Goal: Task Accomplishment & Management: Manage account settings

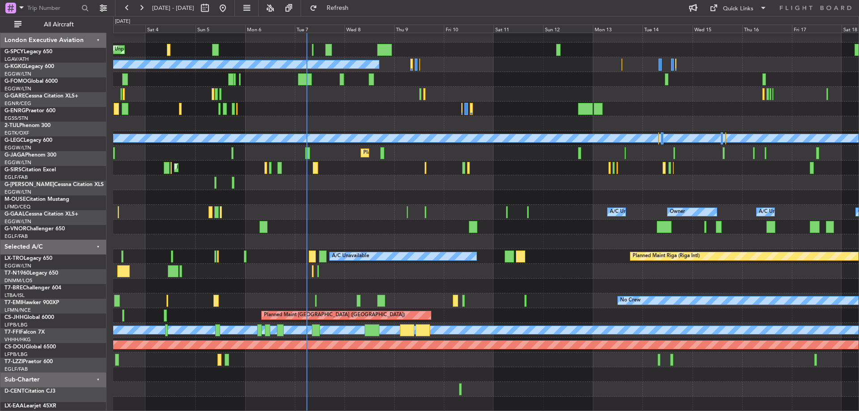
scroll to position [5, 0]
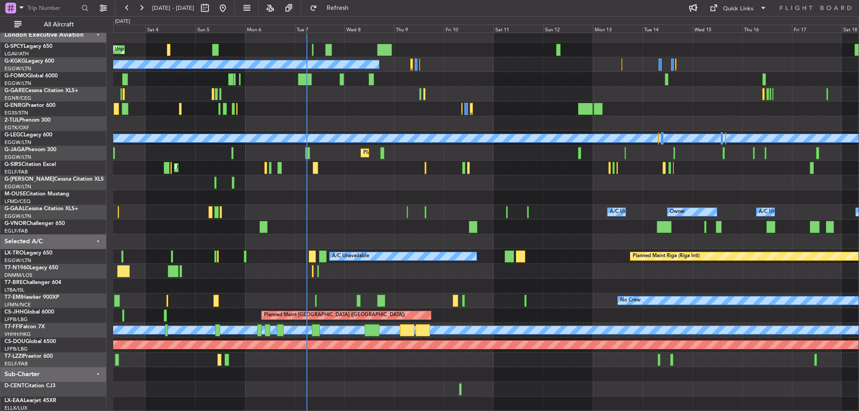
click at [406, 222] on div "Unplanned Maint Bremen Planned Maint Bremen A/C Unavailable Istanbul (Ataturk) …" at bounding box center [486, 220] width 746 height 384
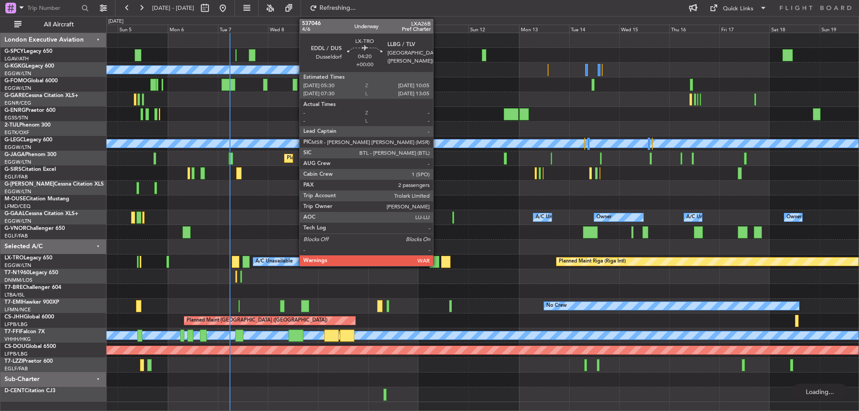
scroll to position [0, 0]
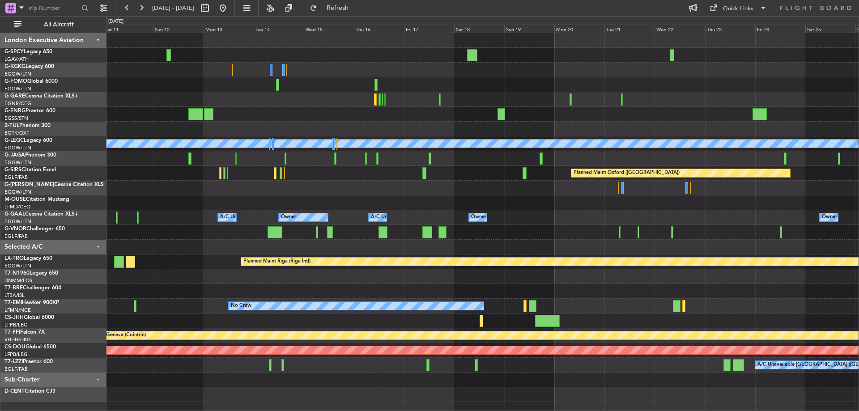
click at [260, 88] on div "A/C Unavailable Istanbul (Ataturk) A/C Unavailable London (Luton) Planned Maint…" at bounding box center [483, 217] width 752 height 369
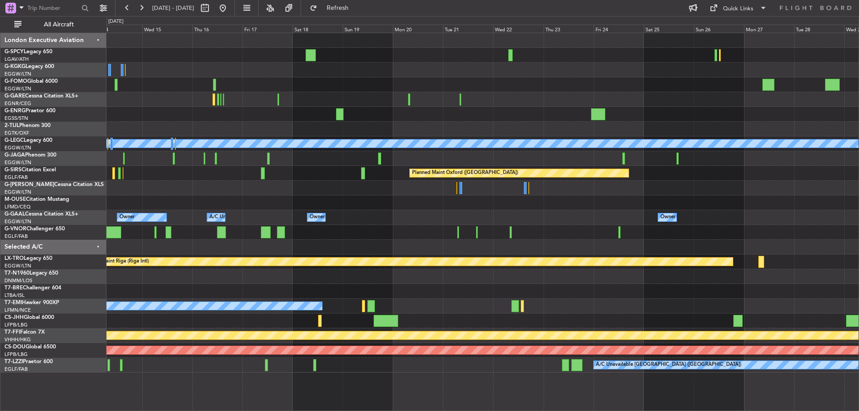
click at [399, 130] on div "A/C Unavailable London (Luton) Planned Maint Oxford (Kidlington) Owner Owner Ow…" at bounding box center [483, 203] width 752 height 340
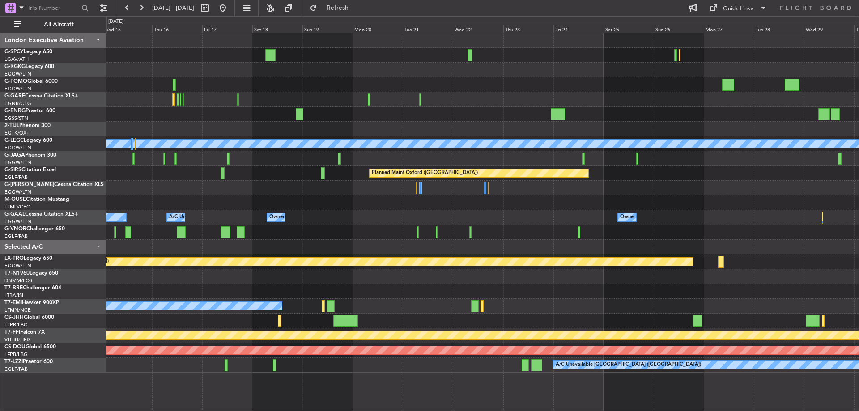
click at [363, 166] on div "A/C Unavailable London (Luton) Planned Maint Oxford (Kidlington) Owner Owner A/…" at bounding box center [483, 203] width 752 height 340
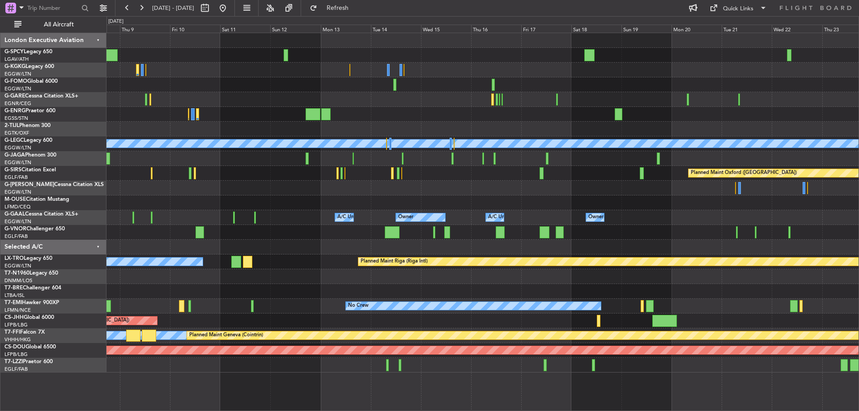
click at [714, 135] on div at bounding box center [483, 129] width 752 height 15
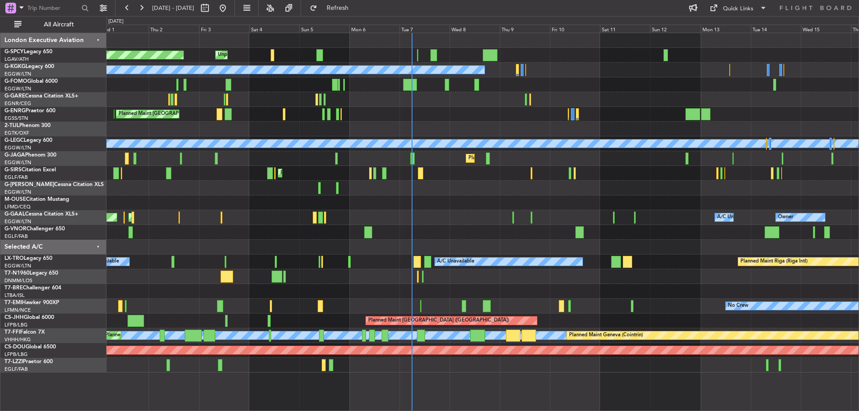
click at [747, 180] on div "Unplanned Maint Bremen Planned Maint Bremen A/C Unavailable Istanbul (Ataturk) …" at bounding box center [483, 203] width 752 height 340
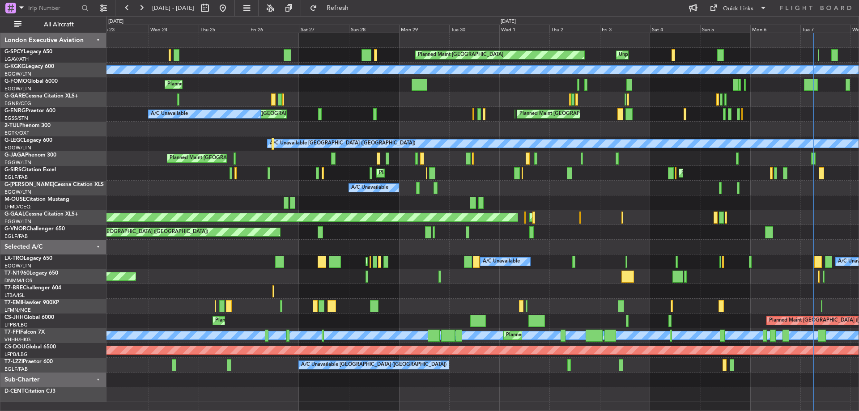
click at [727, 262] on div "Planned Maint Bremen Unplanned Maint Bremen A/C Unavailable Istanbul (Ataturk) …" at bounding box center [483, 217] width 752 height 369
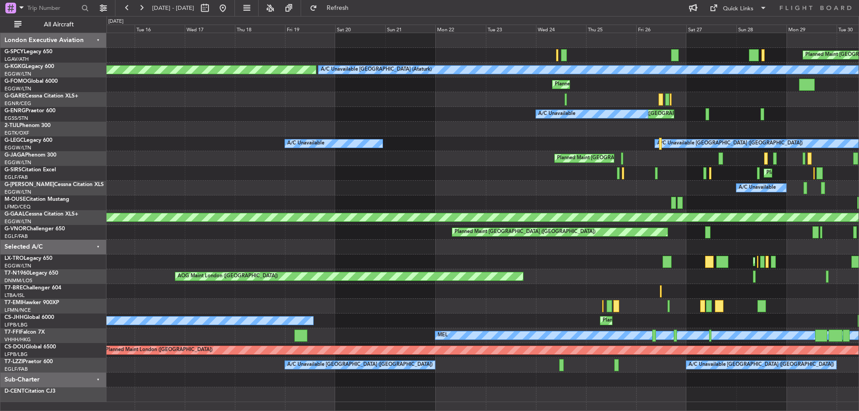
click at [726, 260] on div "Planned Maint Bremen Unplanned Maint Bremen A/C Unavailable Istanbul (Ataturk) …" at bounding box center [483, 217] width 752 height 369
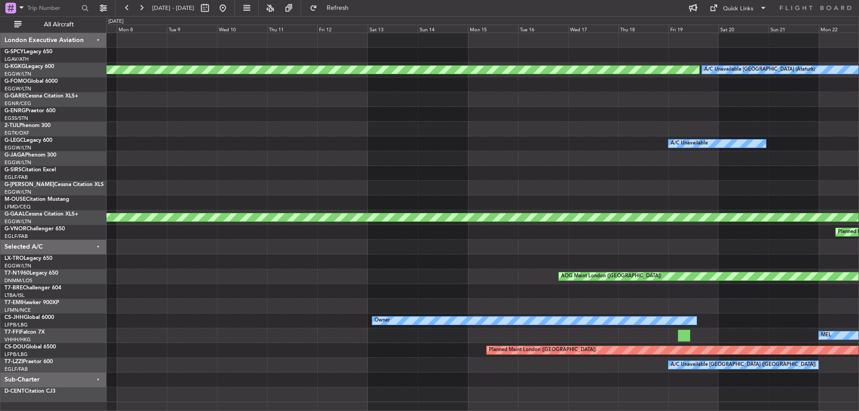
click at [723, 266] on div "A/C Unavailable Istanbul (Ataturk) AOG Maint Istanbul (Ataturk) Planned Maint L…" at bounding box center [483, 217] width 752 height 369
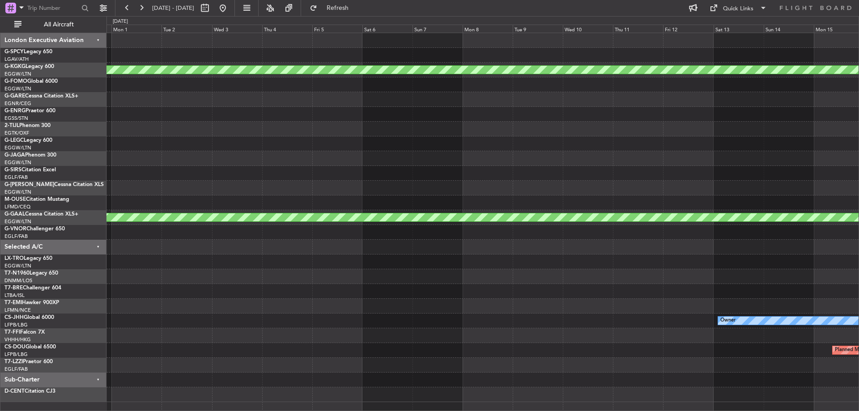
click at [613, 227] on div "AOG Maint Istanbul (Ataturk) A/C Unavailable Planned Maint Dusseldorf AOG Maint…" at bounding box center [483, 217] width 752 height 369
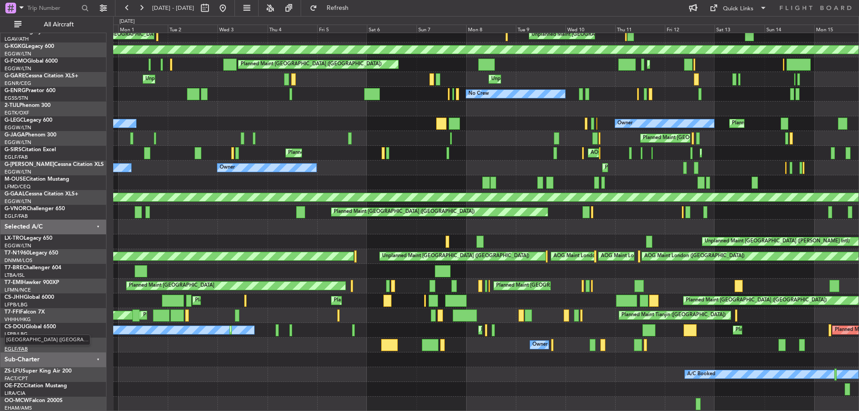
scroll to position [19, 0]
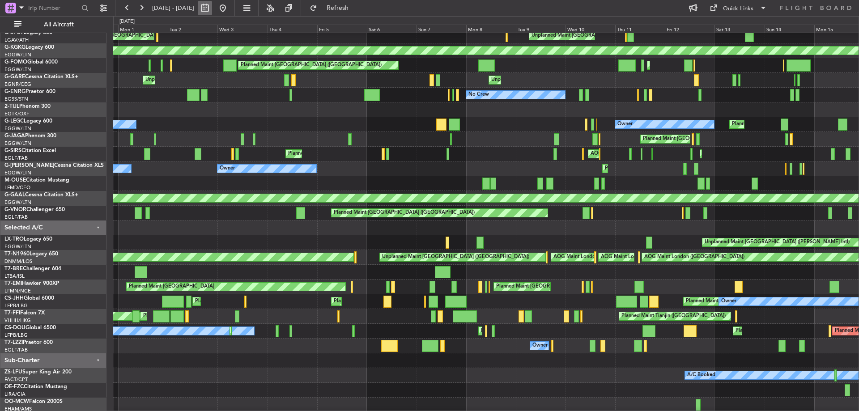
click at [212, 7] on button at bounding box center [205, 8] width 14 height 14
select select "8"
select select "2025"
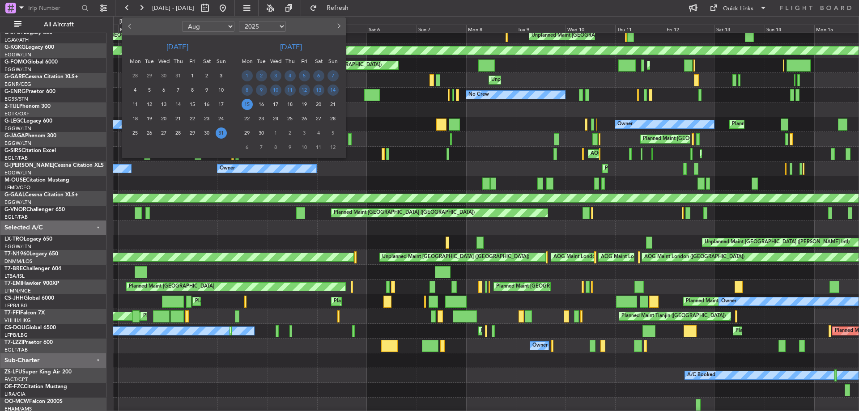
click at [128, 22] on button "Previous month" at bounding box center [130, 26] width 10 height 14
click at [340, 26] on span "Next month" at bounding box center [337, 25] width 5 height 5
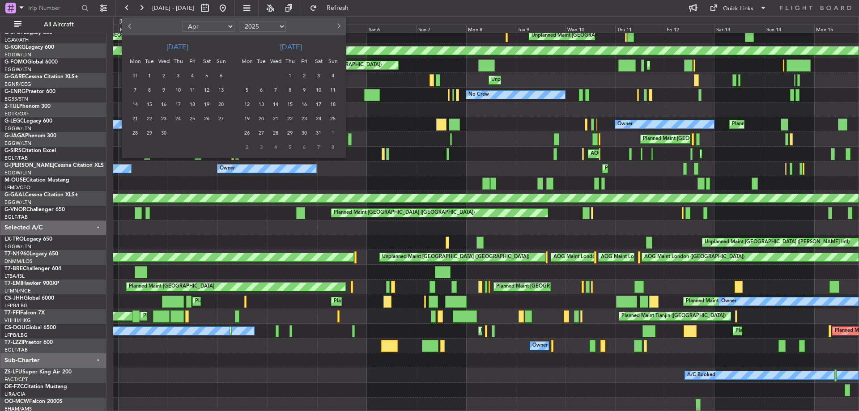
select select "5"
click at [220, 118] on span "25" at bounding box center [221, 118] width 11 height 11
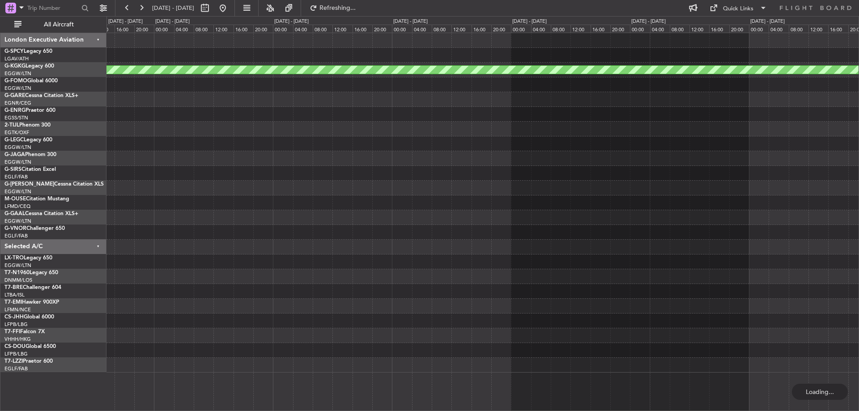
scroll to position [0, 0]
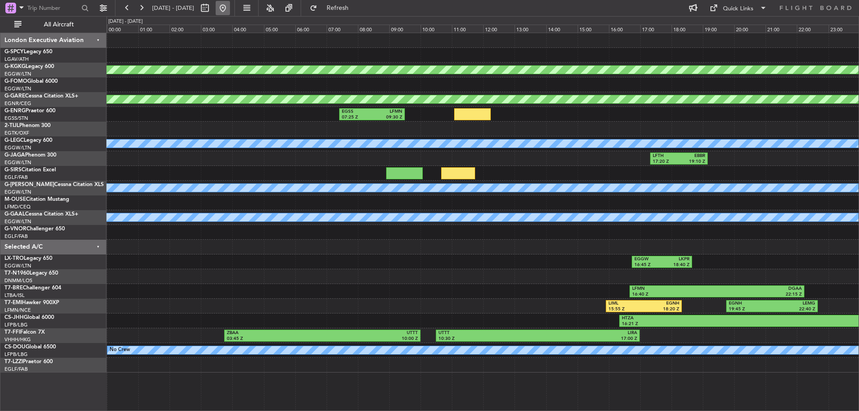
drag, startPoint x: 256, startPoint y: 9, endPoint x: 252, endPoint y: 10, distance: 4.6
click at [230, 9] on button at bounding box center [223, 8] width 14 height 14
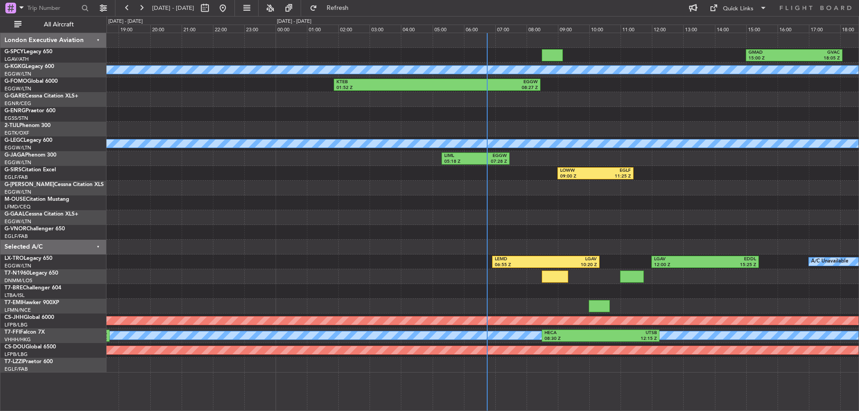
click at [394, 176] on div "LOWW 09:00 Z EGLF 11:25 Z EGHI 15:48 Z LOWW 17:59 Z" at bounding box center [483, 173] width 752 height 15
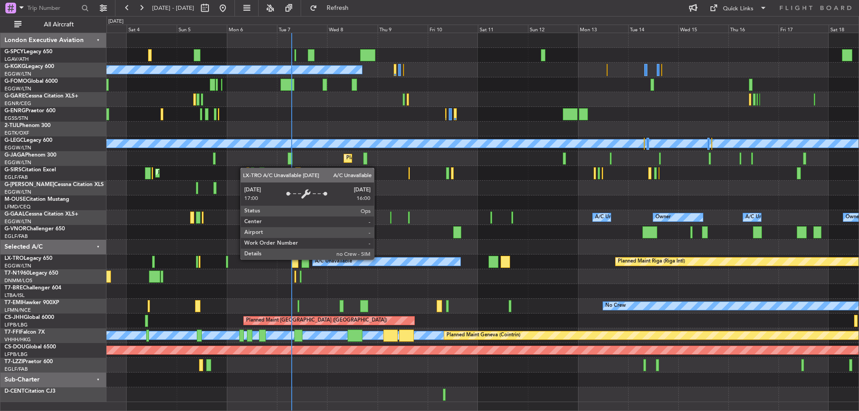
click at [378, 259] on div "A/C Unavailable" at bounding box center [387, 262] width 148 height 8
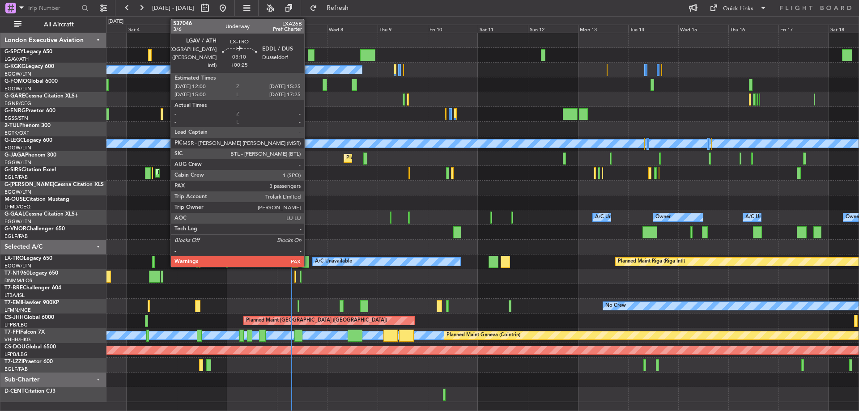
click at [308, 261] on div at bounding box center [305, 262] width 7 height 12
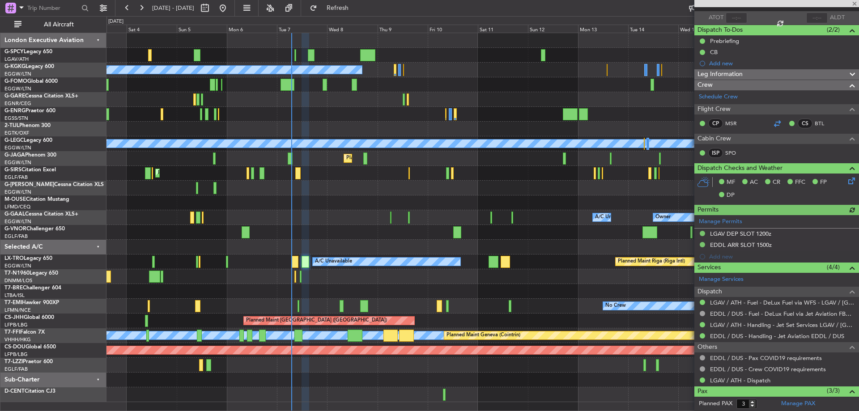
scroll to position [123, 0]
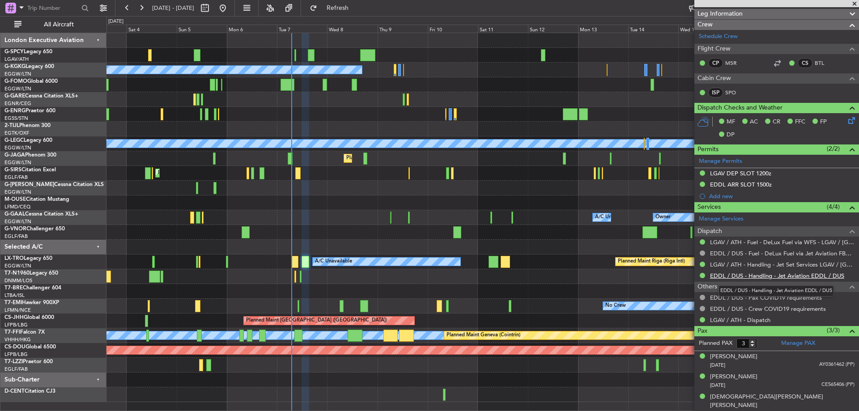
click at [816, 277] on link "EDDL / DUS - Handling - Jet Aviation EDDL / DUS" at bounding box center [777, 276] width 134 height 8
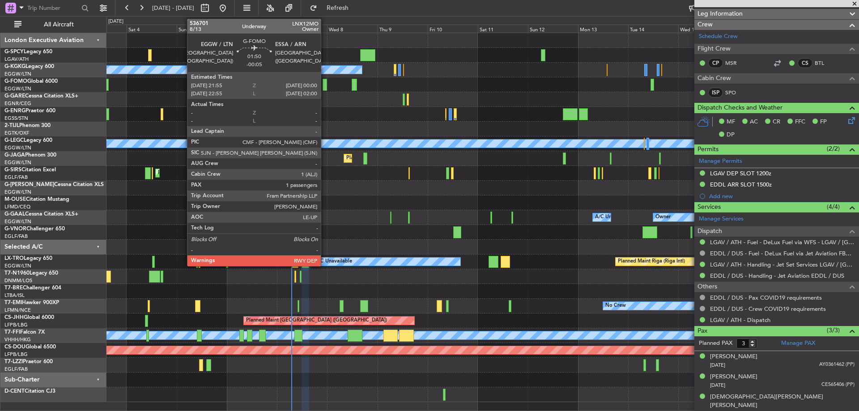
click at [325, 88] on div at bounding box center [325, 85] width 4 height 12
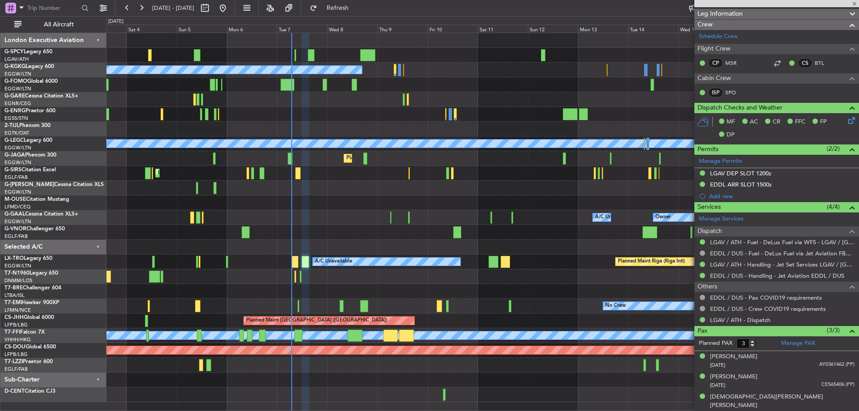
type input "-00:05"
type input "1"
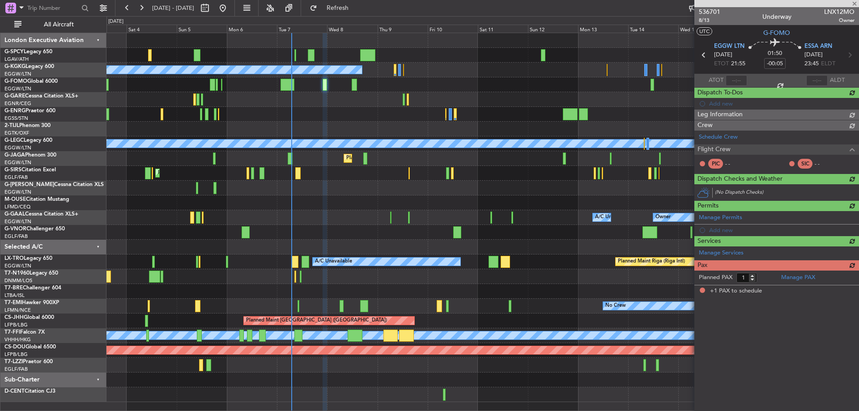
scroll to position [0, 0]
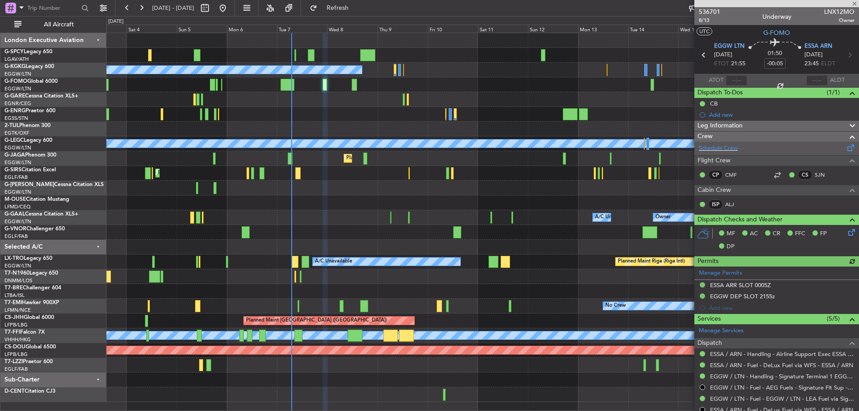
click at [744, 149] on div "Schedule Crew" at bounding box center [777, 148] width 165 height 13
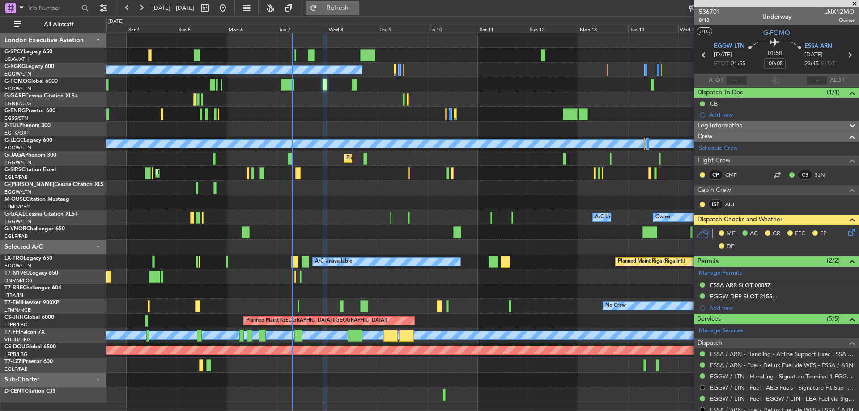
click at [359, 1] on button "Refresh" at bounding box center [333, 8] width 54 height 14
click at [357, 5] on span "Refreshing..." at bounding box center [338, 8] width 38 height 6
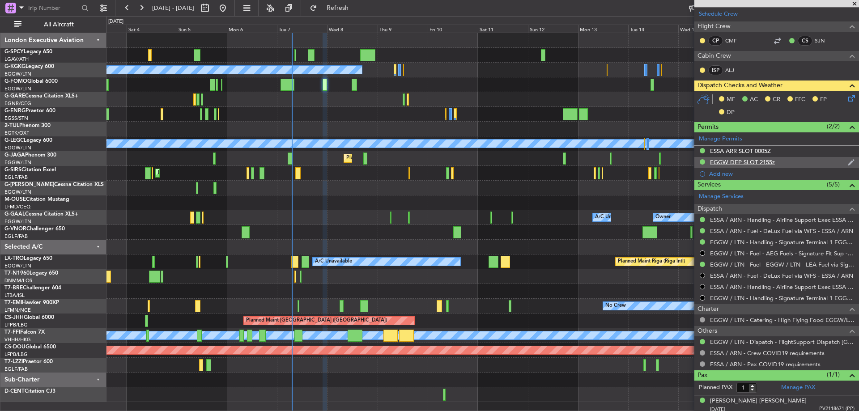
scroll to position [138, 0]
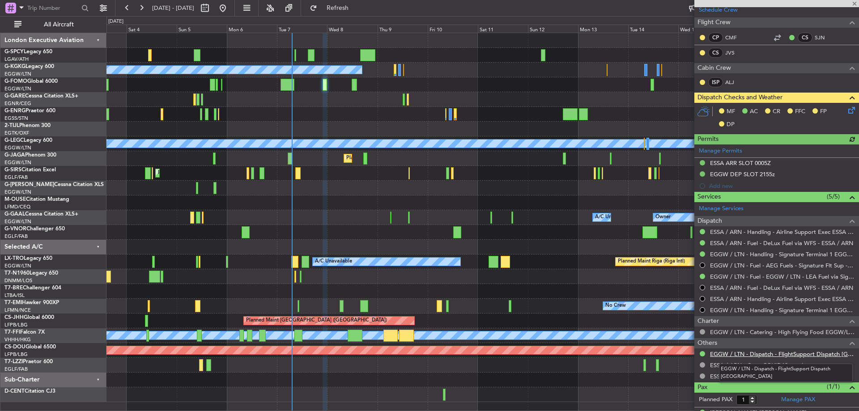
click at [821, 353] on link "EGGW / LTN - Dispatch - FlightSupport Dispatch UK" at bounding box center [782, 354] width 145 height 8
click at [357, 11] on span "Refresh" at bounding box center [338, 8] width 38 height 6
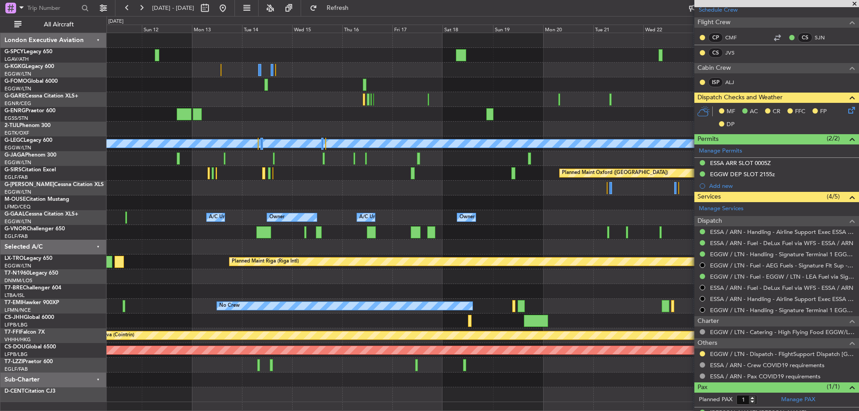
click at [162, 214] on div "A/C Unavailable Istanbul (Ataturk) A/C Unavailable London (Luton) Planned Maint…" at bounding box center [483, 217] width 752 height 369
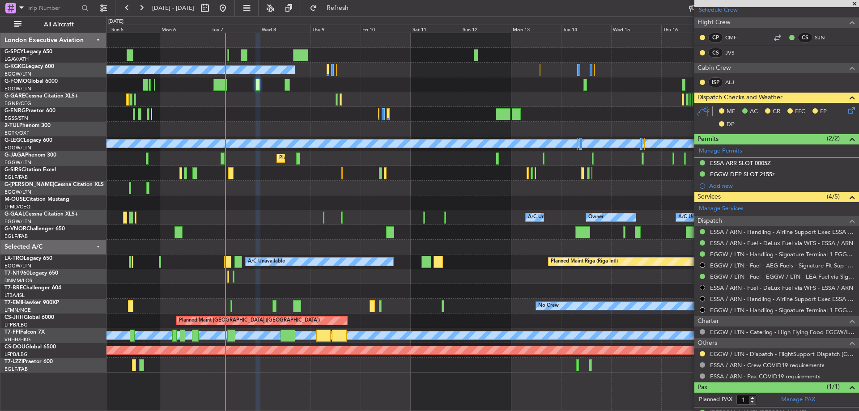
click at [687, 232] on div "Unplanned Maint Bremen Planned Maint Bremen A/C Unavailable Istanbul (Ataturk) …" at bounding box center [483, 203] width 752 height 340
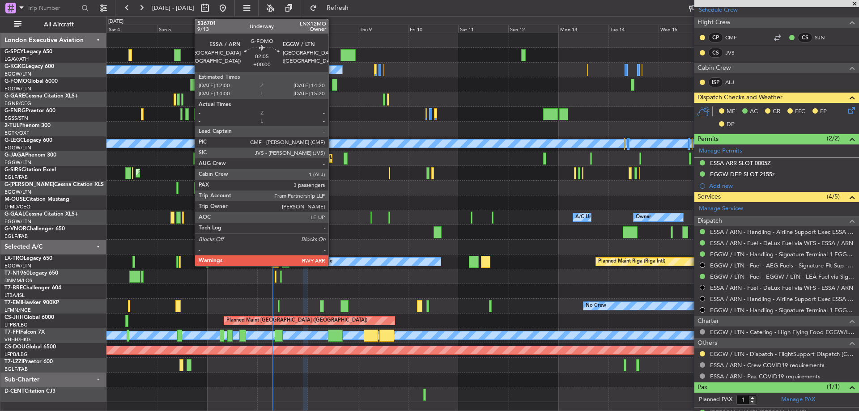
click at [333, 86] on div at bounding box center [334, 85] width 5 height 12
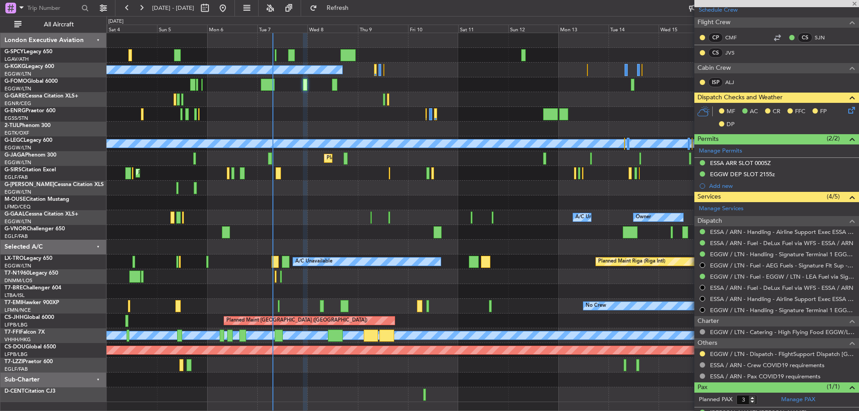
scroll to position [0, 0]
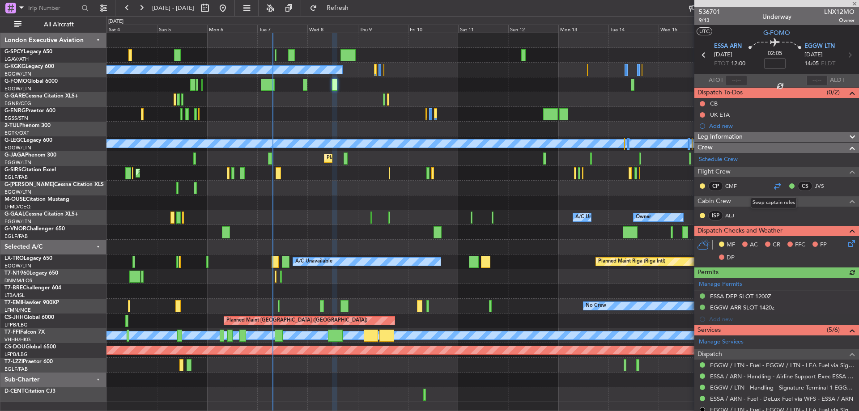
click at [772, 188] on div at bounding box center [777, 186] width 11 height 11
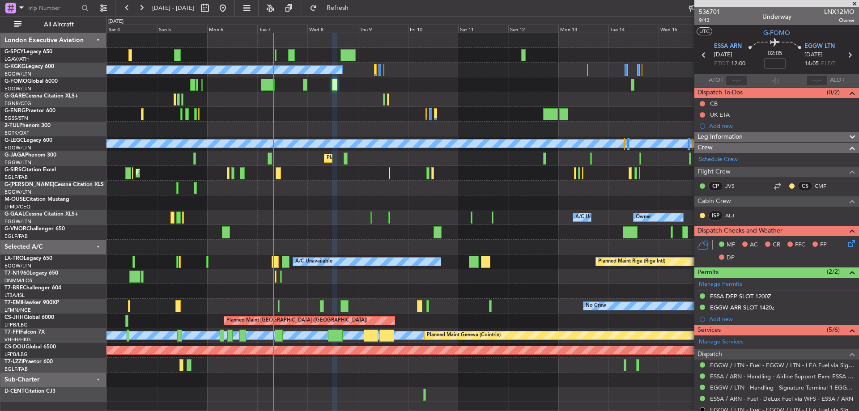
click at [854, 4] on span at bounding box center [854, 4] width 9 height 8
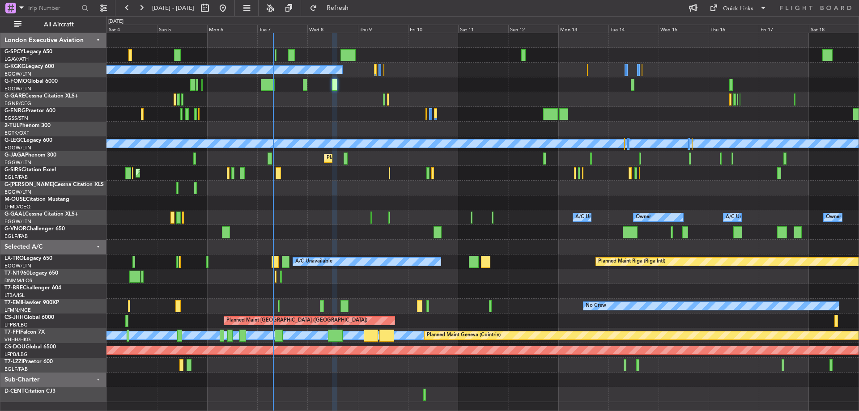
type input "0"
drag, startPoint x: 428, startPoint y: 77, endPoint x: 436, endPoint y: 86, distance: 13.0
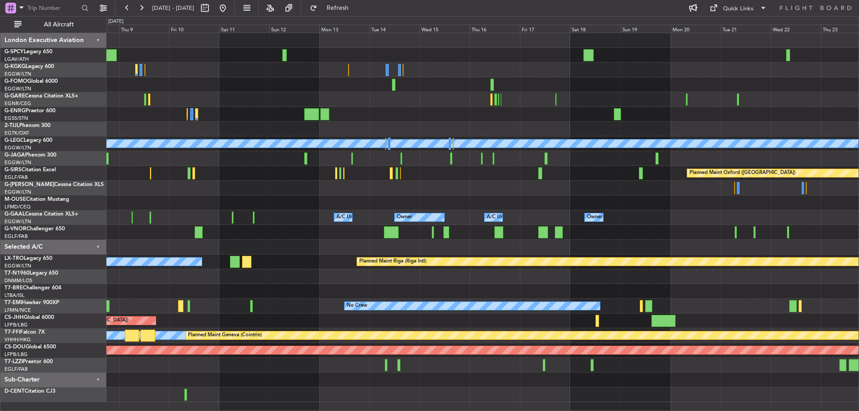
click at [211, 89] on div at bounding box center [483, 84] width 752 height 15
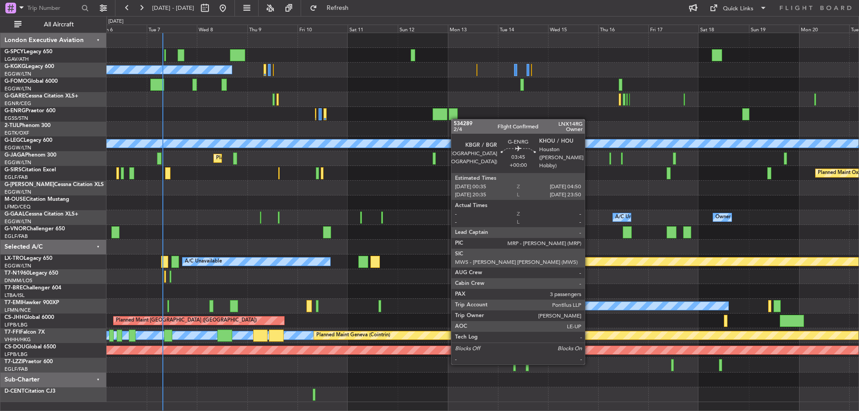
click at [454, 119] on div "Unplanned Maint Bremen Planned Maint Bremen A/C Unavailable Istanbul (Ataturk) …" at bounding box center [483, 217] width 752 height 369
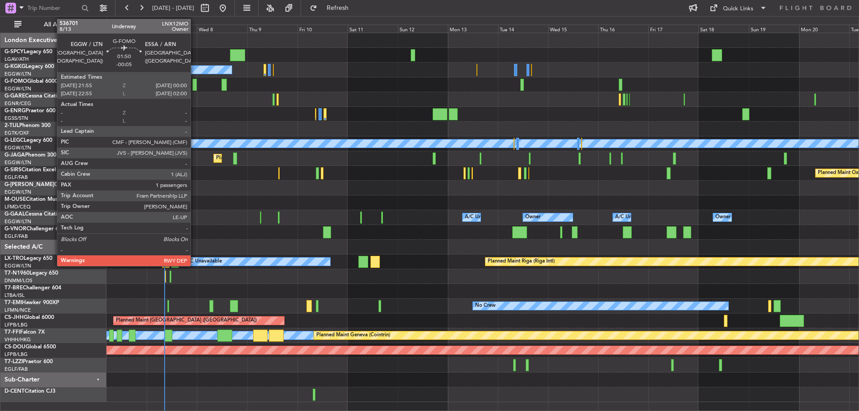
click at [195, 85] on div at bounding box center [194, 85] width 4 height 12
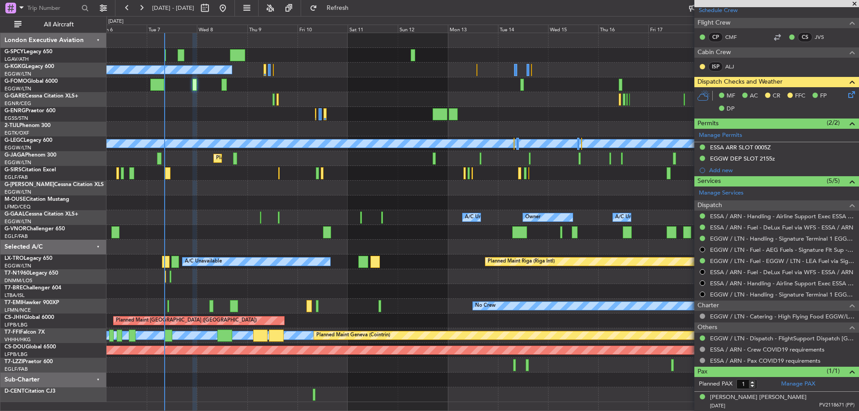
scroll to position [138, 0]
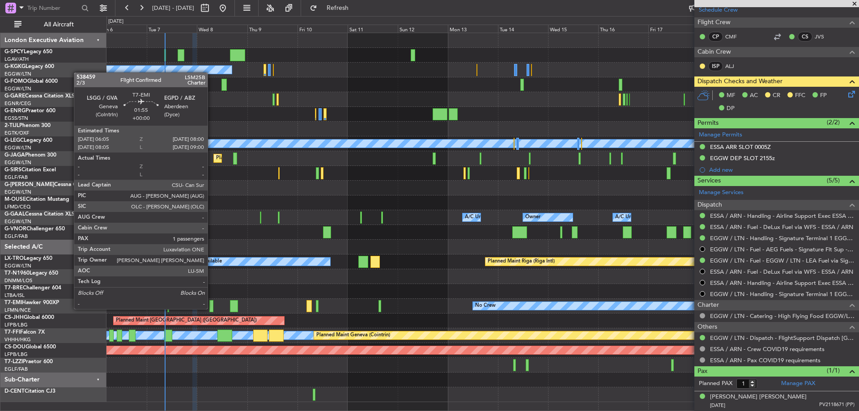
click at [212, 308] on div at bounding box center [211, 306] width 4 height 12
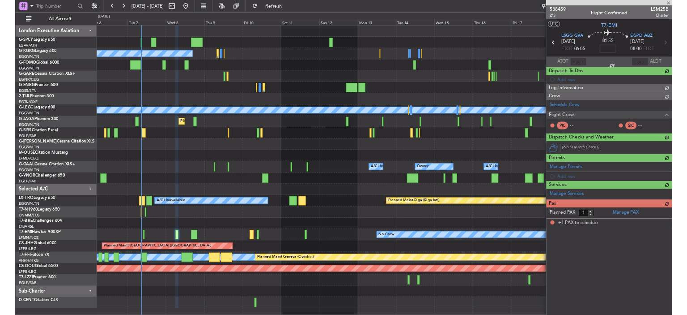
scroll to position [0, 0]
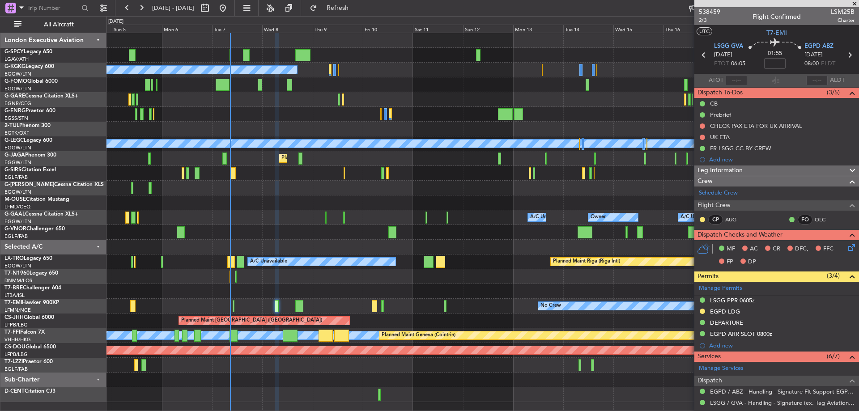
click at [304, 221] on div "Unplanned Maint Bremen Planned Maint Bremen A/C Unavailable Istanbul (Ataturk) …" at bounding box center [483, 217] width 752 height 369
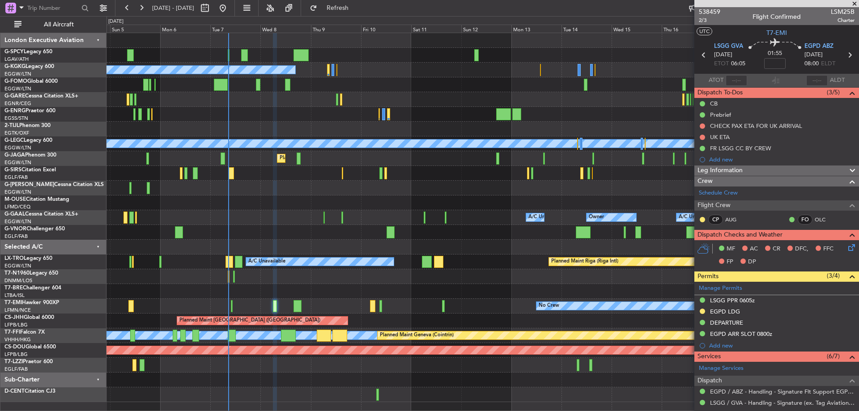
click at [256, 111] on div "Unplanned Maint Bremen Planned Maint Bremen A/C Unavailable Istanbul (Ataturk) …" at bounding box center [483, 217] width 752 height 369
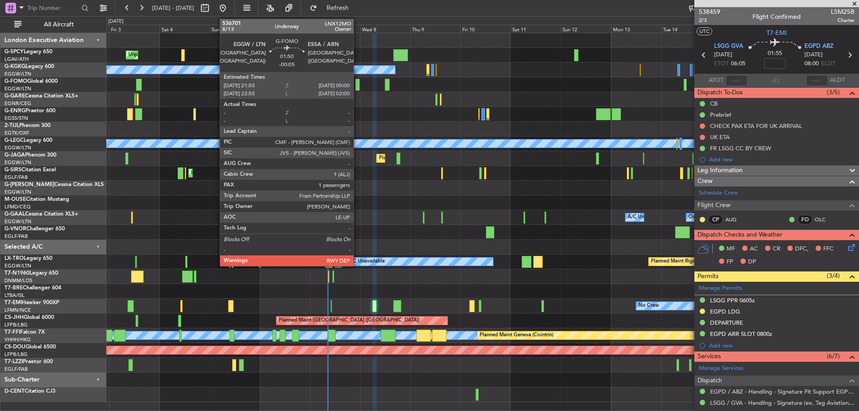
click at [358, 88] on div at bounding box center [357, 85] width 4 height 12
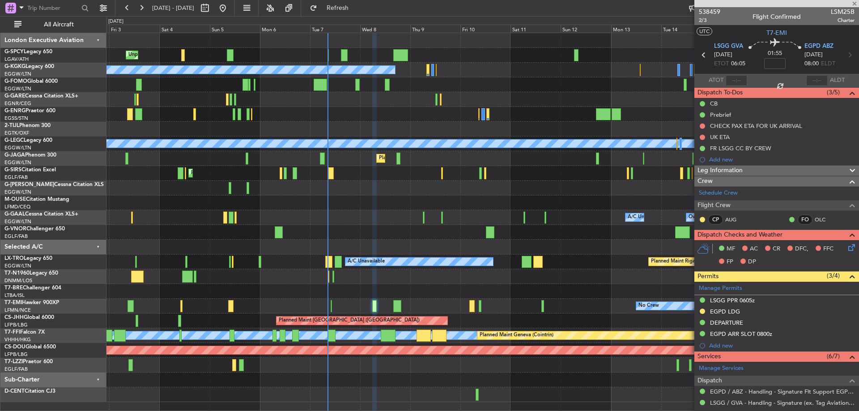
type input "-00:05"
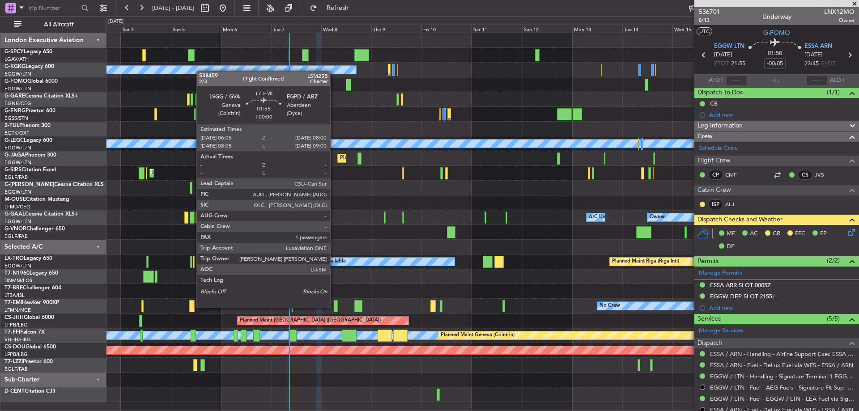
click at [334, 307] on div at bounding box center [336, 306] width 4 height 12
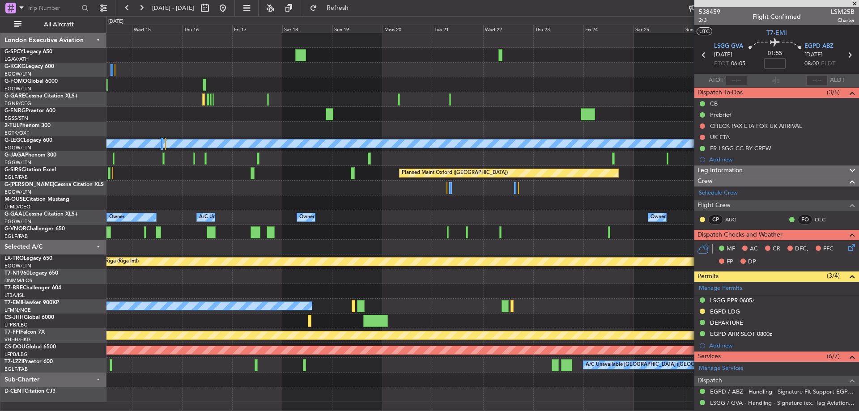
click at [26, 115] on div "A/C Unavailable London (Luton) Planned Maint Oxford (Kidlington) Owner Owner A/…" at bounding box center [429, 213] width 859 height 395
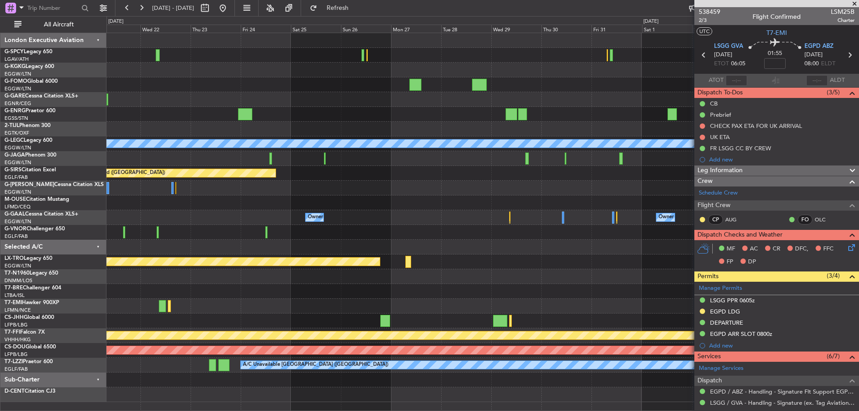
click at [224, 164] on div at bounding box center [483, 158] width 752 height 15
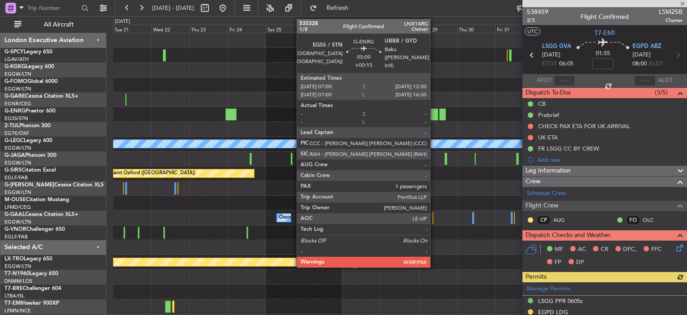
click at [435, 114] on div at bounding box center [434, 114] width 9 height 12
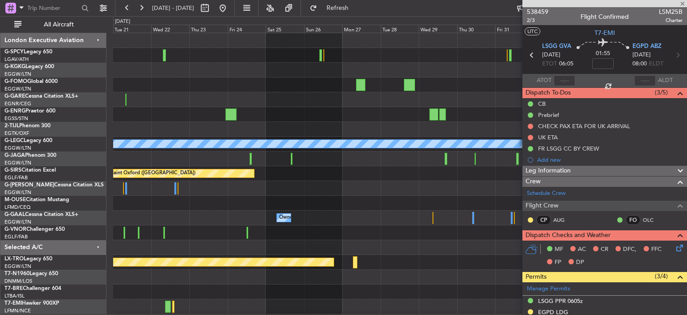
type input "+00:15"
type input "5"
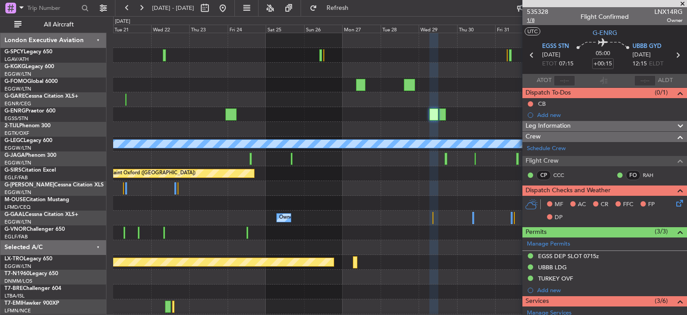
click at [530, 20] on span "1/8" at bounding box center [537, 21] width 21 height 8
click at [542, 9] on span "535328" at bounding box center [537, 11] width 21 height 9
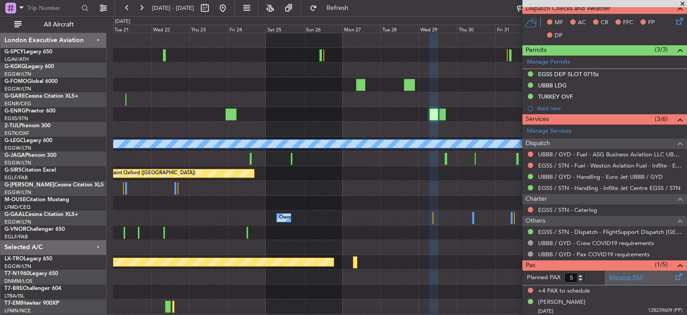
click at [627, 273] on link "Manage PAX" at bounding box center [627, 277] width 34 height 9
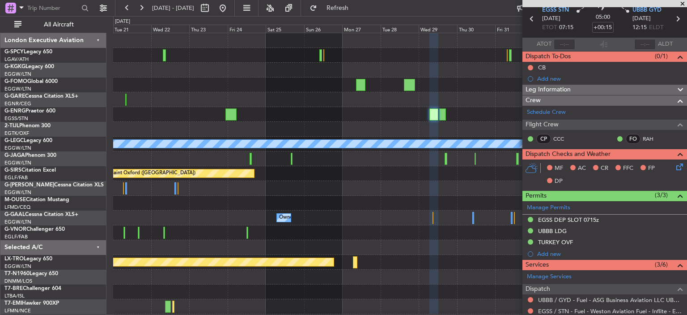
scroll to position [35, 0]
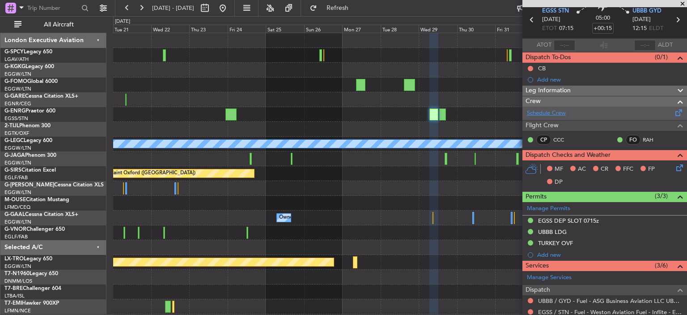
click at [566, 112] on link "Schedule Crew" at bounding box center [546, 113] width 39 height 9
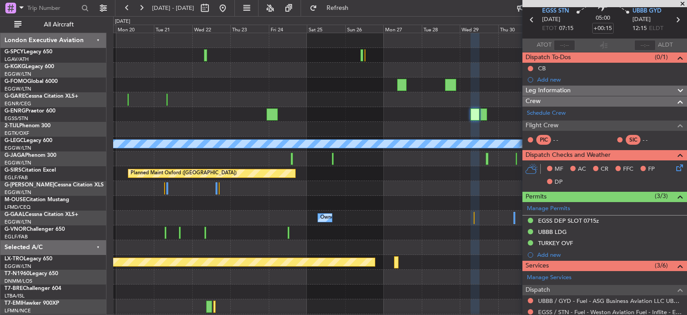
click at [544, 229] on fb-app "21 Oct 2025 - 05 Nov 2025 Refresh Quick Links All Aircraft A/C Unavailable Lond…" at bounding box center [343, 161] width 687 height 308
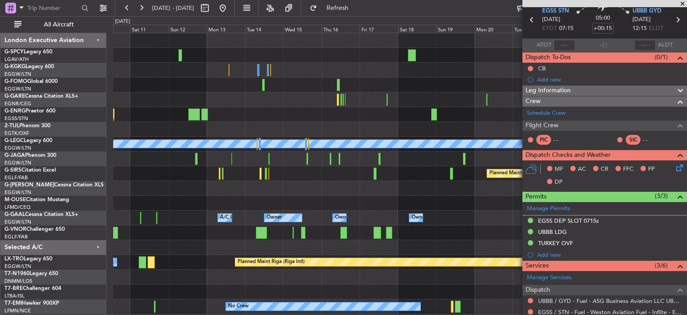
click at [238, 126] on div "A/C Unavailable Istanbul (Ataturk) A/C Unavailable London (Luton) Planned Maint…" at bounding box center [400, 203] width 574 height 340
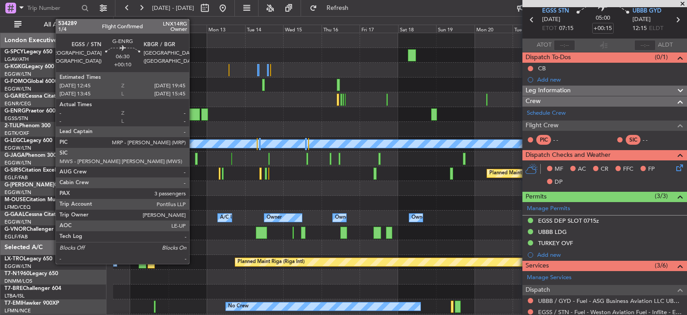
click at [193, 109] on div at bounding box center [193, 114] width 11 height 12
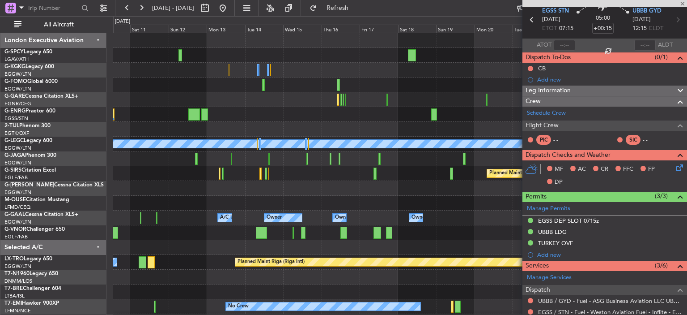
type input "+00:10"
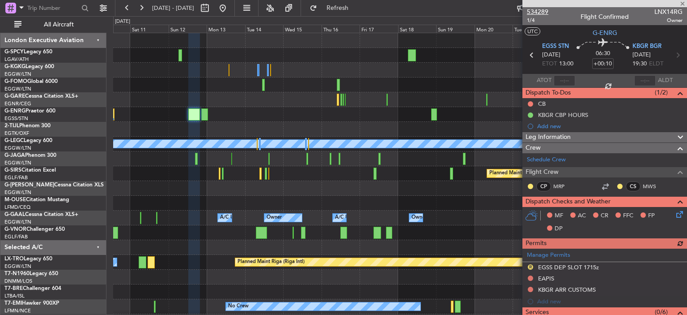
click at [535, 9] on span "534289" at bounding box center [537, 11] width 21 height 9
click at [683, 4] on span at bounding box center [683, 4] width 9 height 8
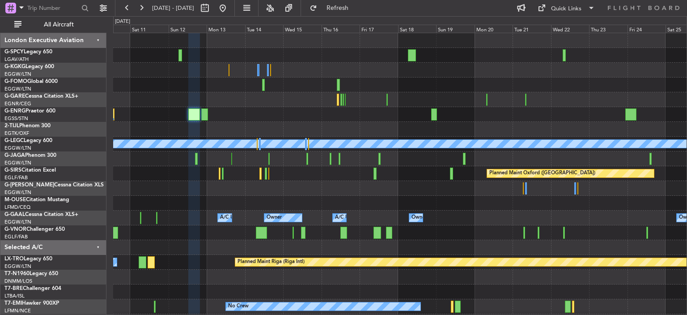
type input "0"
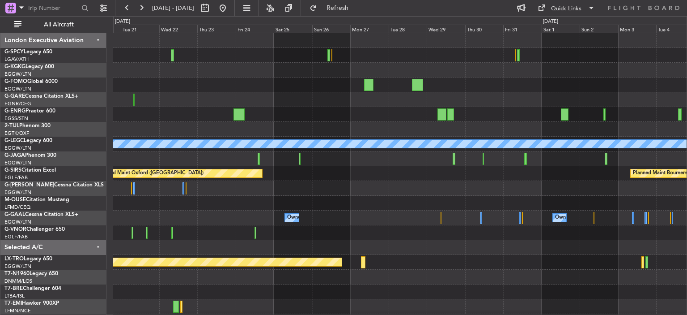
click at [217, 207] on div "A/C Unavailable London (Luton) Planned Maint Oxford (Kidlington) Planned Maint …" at bounding box center [400, 203] width 574 height 340
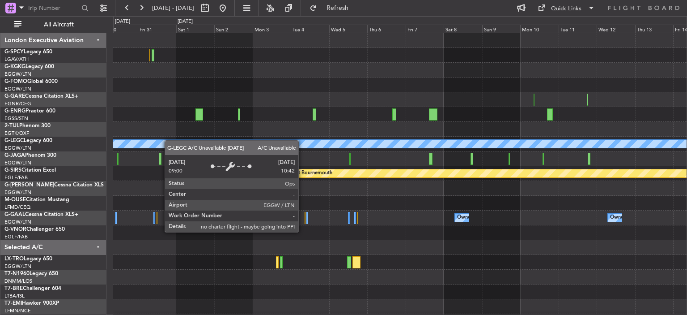
click at [142, 159] on div "A/C Unavailable London (Luton) Planned Maint Bournemouth Planned Maint Bournemo…" at bounding box center [400, 203] width 574 height 340
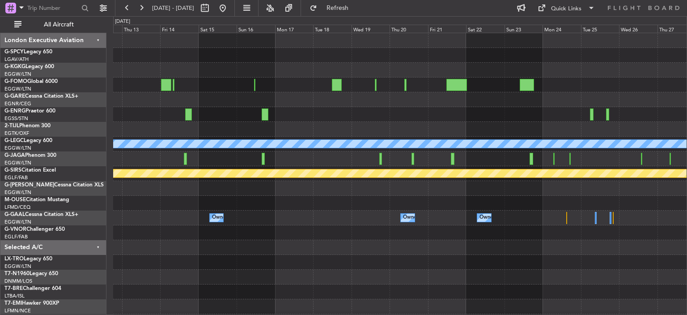
click at [295, 196] on div "A/C Unavailable [GEOGRAPHIC_DATA] ([GEOGRAPHIC_DATA]) Planned Maint [GEOGRAPHIC…" at bounding box center [400, 203] width 574 height 340
click at [359, 75] on div at bounding box center [400, 70] width 574 height 15
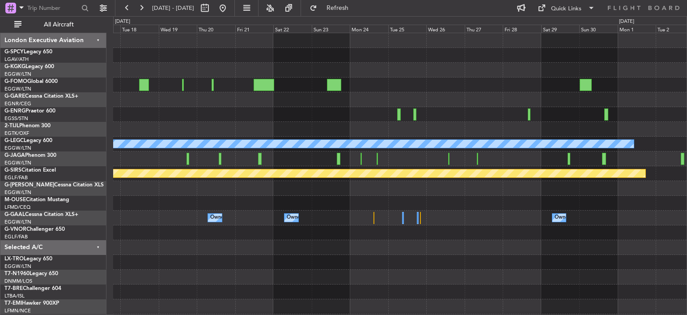
click at [90, 122] on div "A/C Unavailable London (Luton) Planned Maint Bournemouth Owner Owner Owner Owne…" at bounding box center [343, 165] width 687 height 299
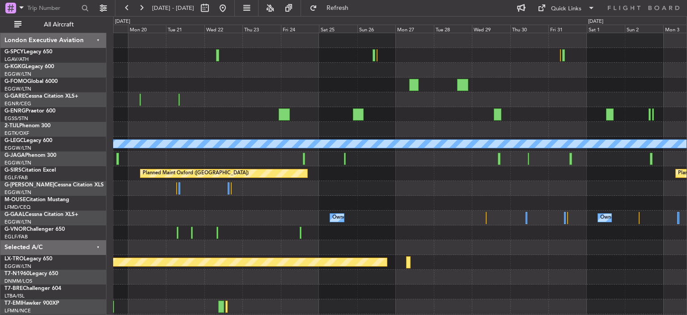
click at [645, 213] on div "A/C Unavailable [GEOGRAPHIC_DATA] ([GEOGRAPHIC_DATA]) Planned Maint [GEOGRAPHIC…" at bounding box center [400, 203] width 574 height 340
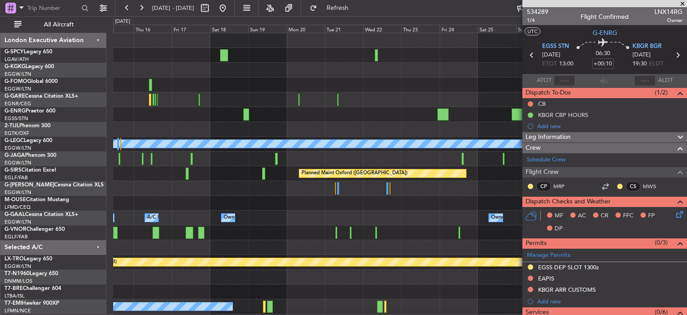
click at [159, 130] on div "A/C Unavailable [GEOGRAPHIC_DATA] ([GEOGRAPHIC_DATA]) Planned Maint [GEOGRAPHIC…" at bounding box center [400, 217] width 574 height 369
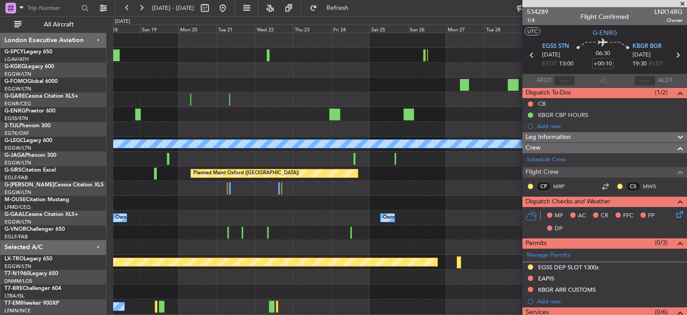
click at [361, 117] on div at bounding box center [400, 114] width 574 height 15
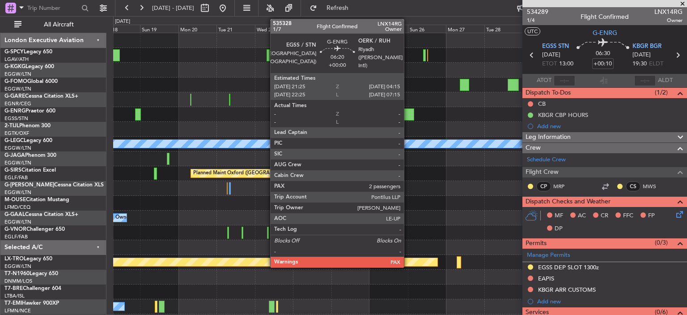
click at [408, 115] on div at bounding box center [409, 114] width 11 height 12
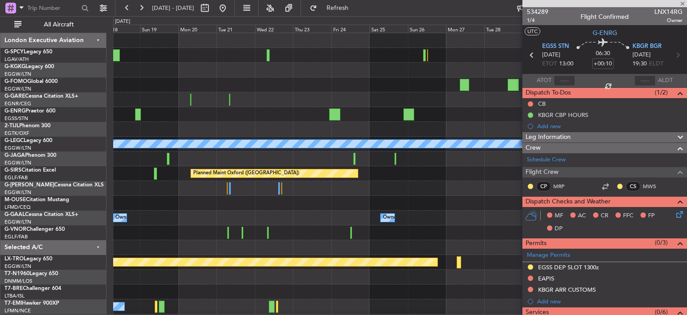
type input "5"
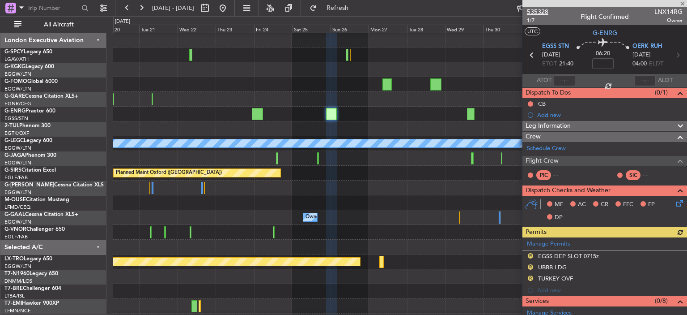
click at [540, 11] on span "535328" at bounding box center [537, 11] width 21 height 9
click at [343, 8] on button "Refresh" at bounding box center [333, 8] width 54 height 14
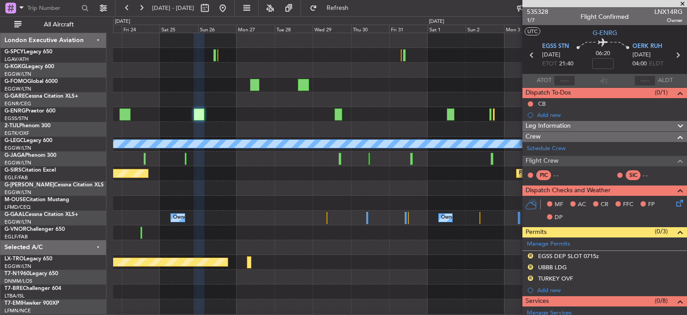
click at [292, 107] on div at bounding box center [400, 114] width 574 height 15
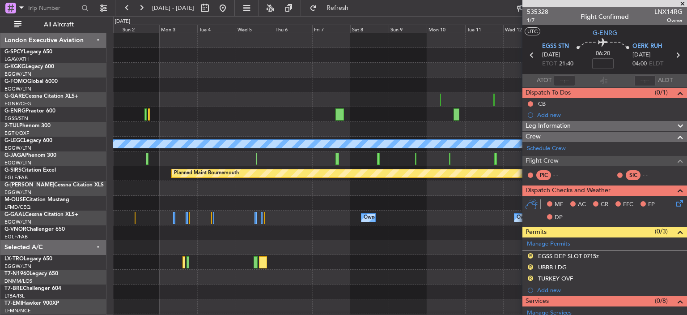
click at [170, 124] on div "A/C Unavailable [GEOGRAPHIC_DATA] ([GEOGRAPHIC_DATA]) Planned Maint [GEOGRAPHIC…" at bounding box center [400, 203] width 574 height 340
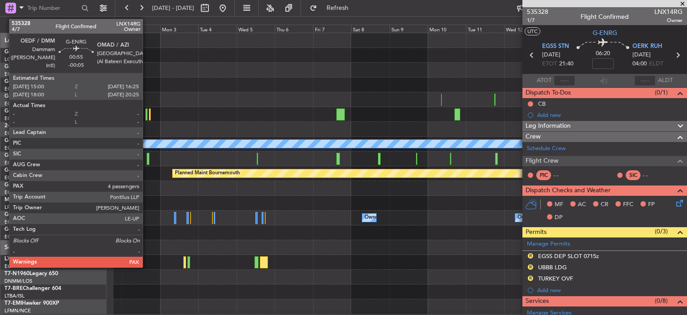
click at [147, 114] on div at bounding box center [146, 114] width 3 height 12
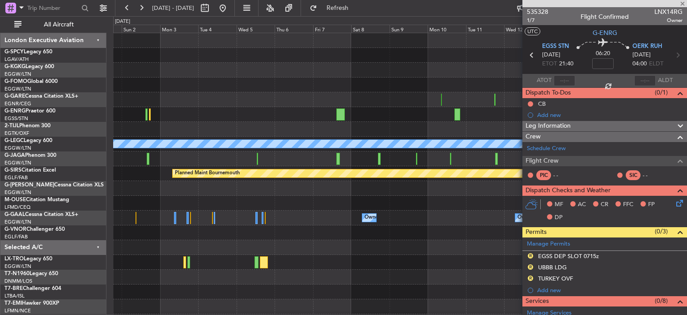
type input "-00:05"
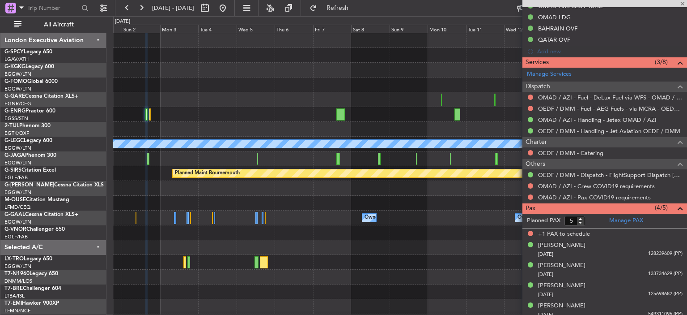
scroll to position [265, 0]
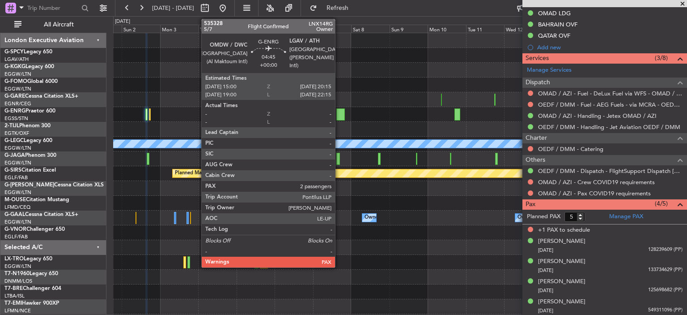
click at [339, 113] on div at bounding box center [341, 114] width 9 height 12
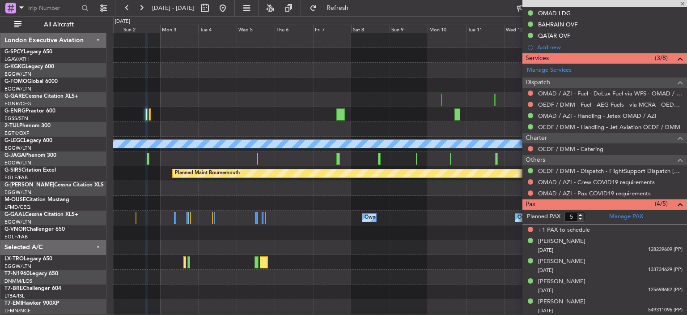
scroll to position [0, 0]
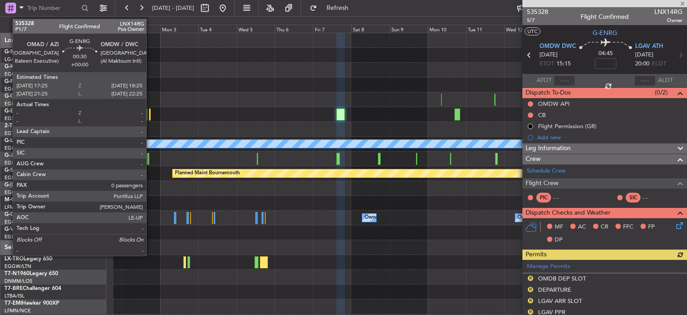
click at [150, 115] on div at bounding box center [150, 114] width 2 height 12
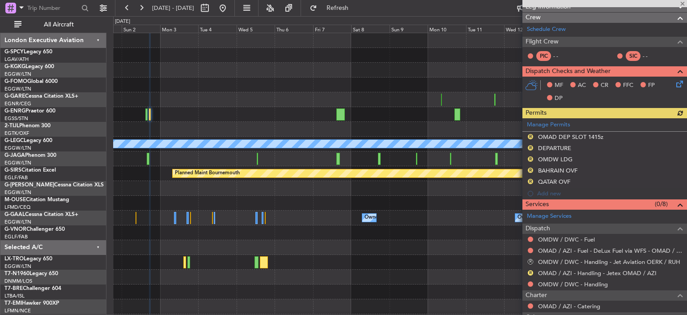
scroll to position [177, 0]
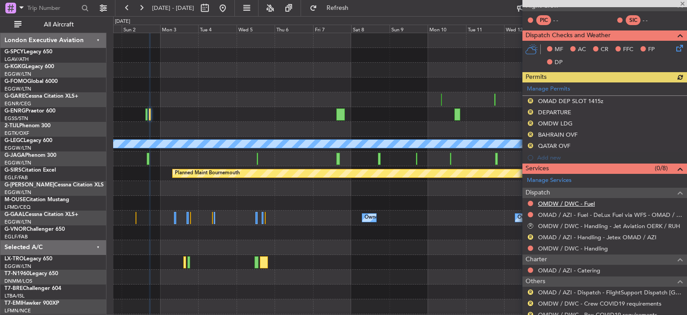
click at [573, 203] on link "OMDW / DWC - Fuel" at bounding box center [566, 204] width 57 height 8
click at [577, 248] on link "OMDW / DWC - Handling" at bounding box center [573, 248] width 70 height 8
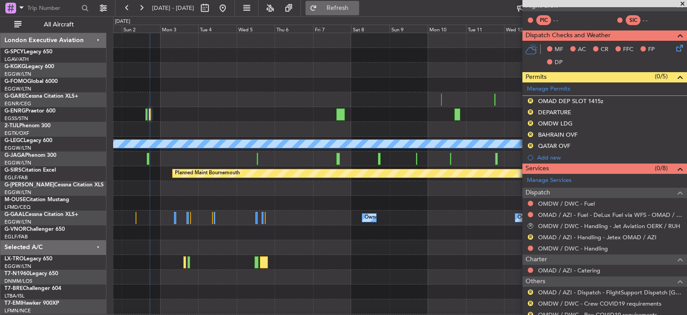
click at [357, 9] on span "Refresh" at bounding box center [338, 8] width 38 height 6
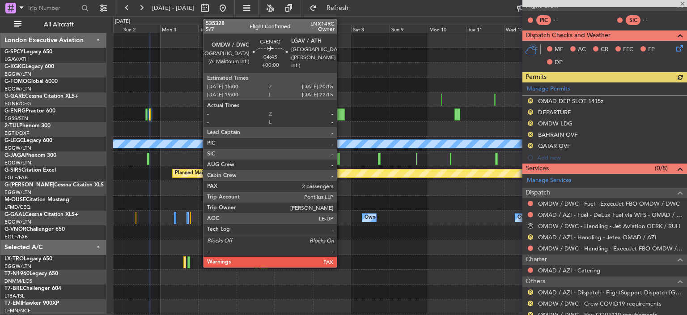
click at [341, 114] on div at bounding box center [341, 114] width 9 height 12
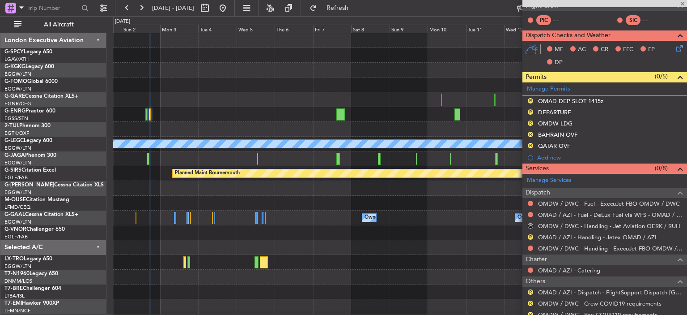
type input "5"
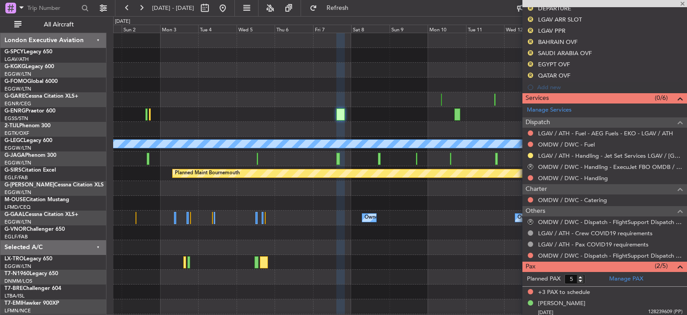
scroll to position [282, 0]
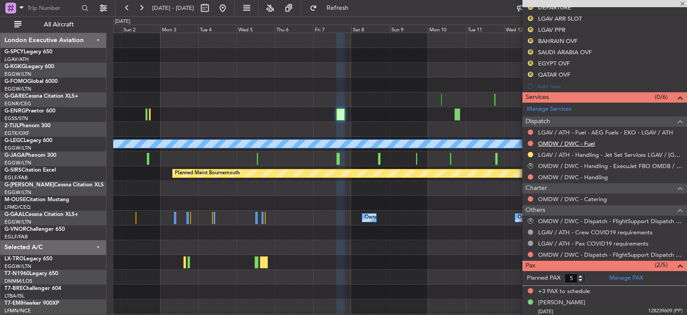
click at [576, 142] on link "OMDW / DWC - Fuel" at bounding box center [566, 144] width 57 height 8
click at [593, 176] on link "OMDW / DWC - Handling" at bounding box center [573, 177] width 70 height 8
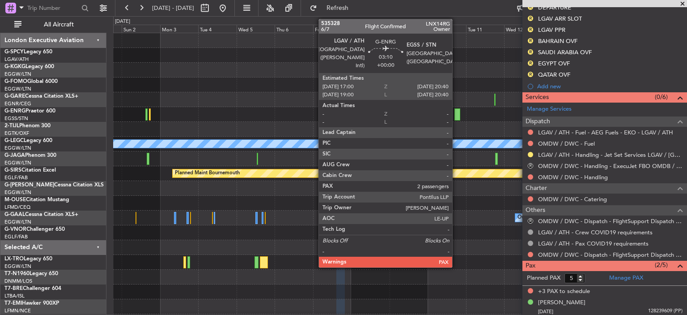
click at [457, 112] on div at bounding box center [458, 114] width 6 height 12
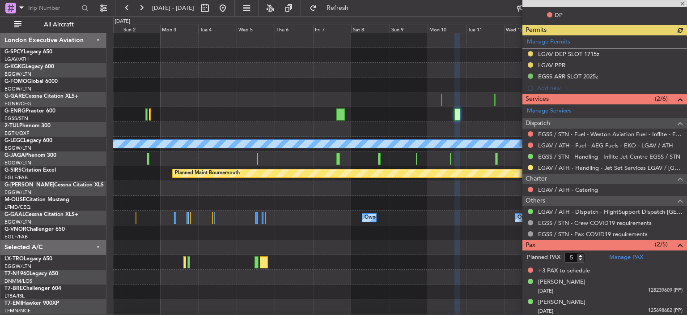
scroll to position [224, 0]
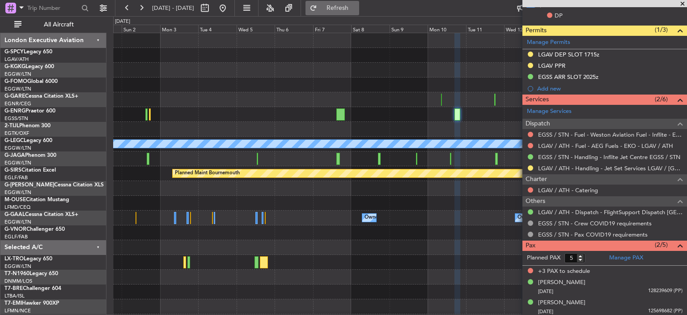
click at [357, 7] on span "Refresh" at bounding box center [338, 8] width 38 height 6
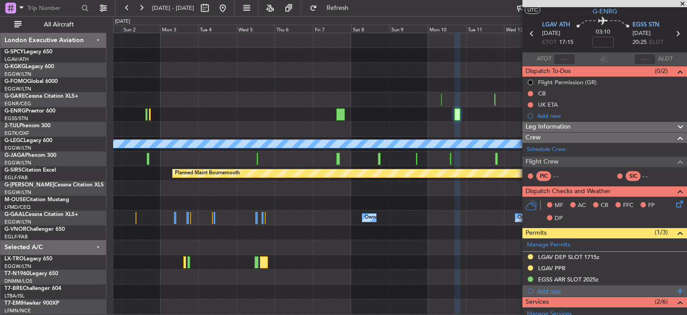
scroll to position [0, 0]
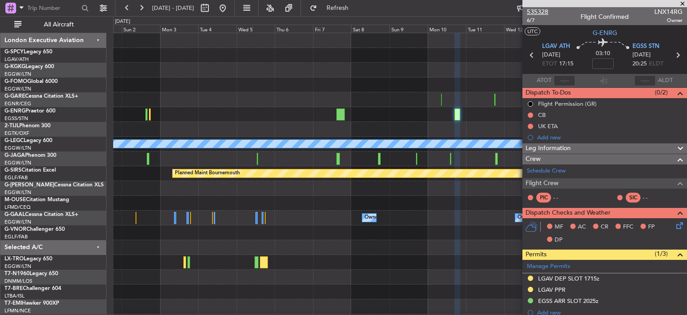
click at [536, 10] on span "535328" at bounding box center [537, 11] width 21 height 9
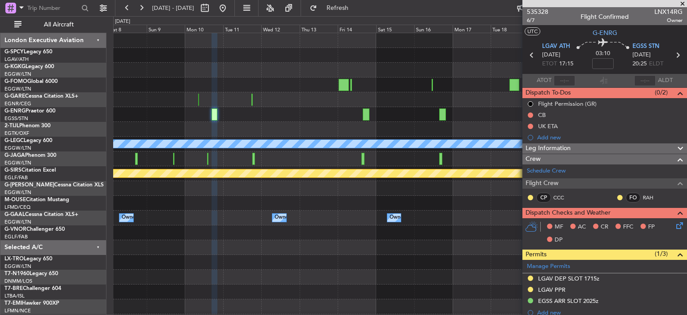
click at [179, 120] on div at bounding box center [400, 114] width 574 height 15
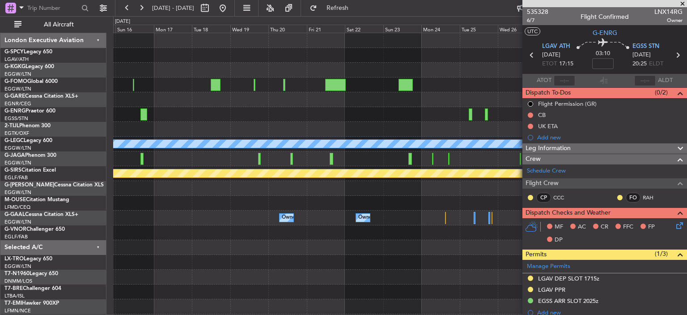
click at [39, 134] on div "A/C Unavailable [GEOGRAPHIC_DATA] ([GEOGRAPHIC_DATA]) Planned Maint [GEOGRAPHIC…" at bounding box center [343, 165] width 687 height 299
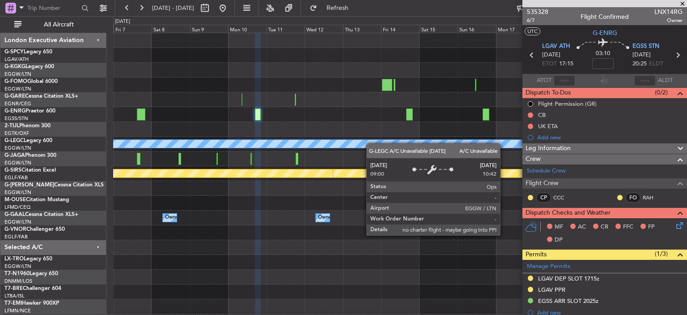
click at [373, 145] on div "A/C Unavailable [GEOGRAPHIC_DATA] ([GEOGRAPHIC_DATA]) Planned Maint [GEOGRAPHIC…" at bounding box center [400, 203] width 574 height 340
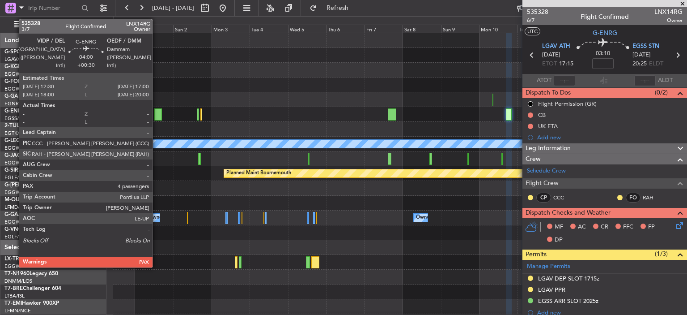
click at [157, 112] on div at bounding box center [158, 114] width 8 height 12
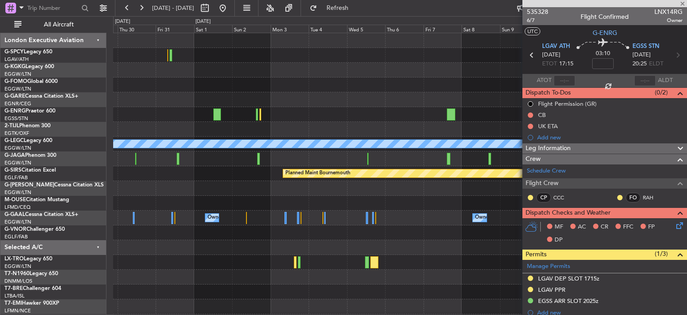
click at [232, 130] on div "A/C Unavailable [GEOGRAPHIC_DATA] ([GEOGRAPHIC_DATA]) Planned Maint [GEOGRAPHIC…" at bounding box center [400, 203] width 574 height 340
type input "+00:30"
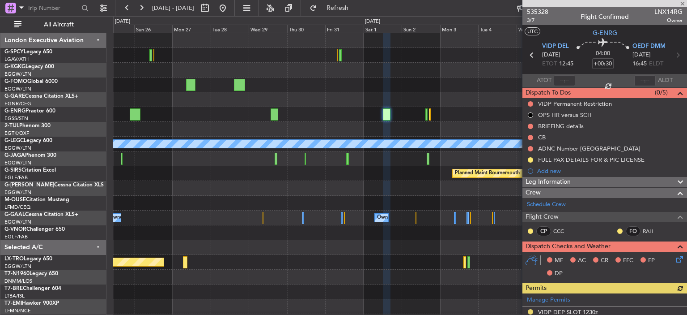
click at [316, 155] on div "A/C Unavailable [GEOGRAPHIC_DATA] ([GEOGRAPHIC_DATA]) Planned Maint [GEOGRAPHIC…" at bounding box center [400, 203] width 574 height 340
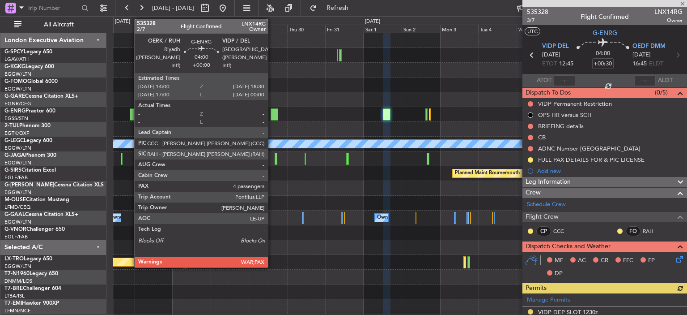
click at [272, 113] on div at bounding box center [275, 114] width 8 height 12
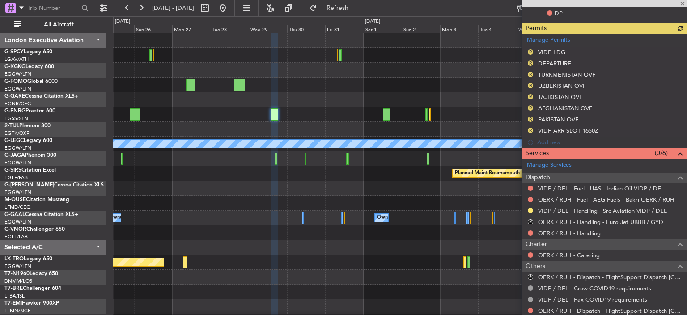
scroll to position [240, 0]
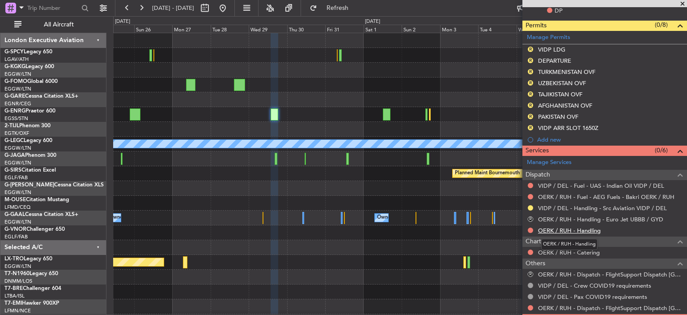
click at [589, 229] on link "OERK / RUH - Handling" at bounding box center [569, 230] width 63 height 8
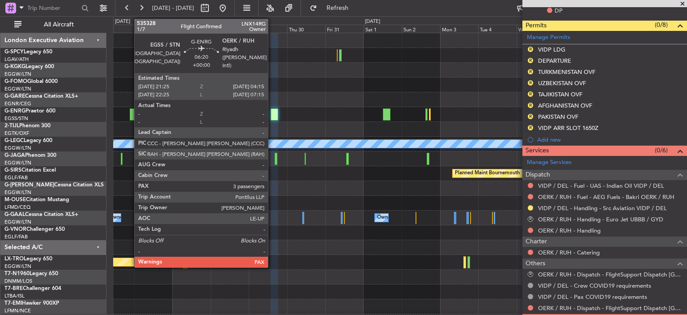
click at [130, 117] on div at bounding box center [135, 114] width 11 height 12
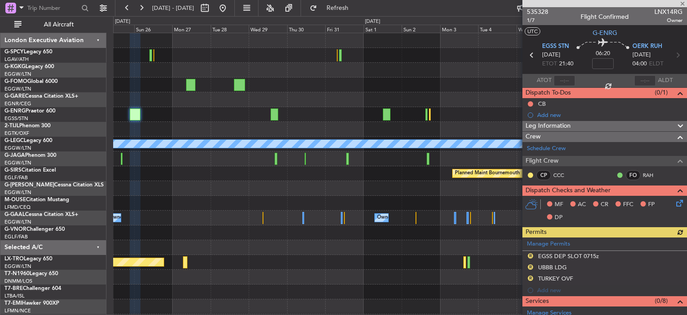
scroll to position [225, 0]
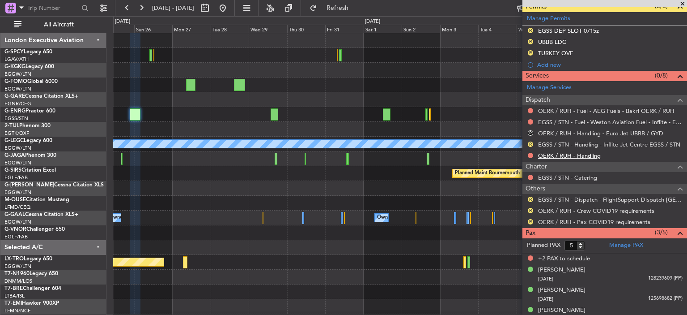
click at [580, 154] on link "OERK / RUH - Handling" at bounding box center [569, 156] width 63 height 8
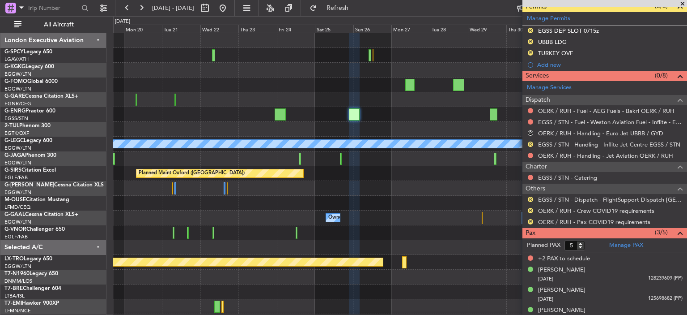
click at [444, 175] on div "A/C Unavailable [GEOGRAPHIC_DATA] ([GEOGRAPHIC_DATA]) Planned Maint [GEOGRAPHIC…" at bounding box center [400, 203] width 574 height 340
click at [230, 9] on button at bounding box center [223, 8] width 14 height 14
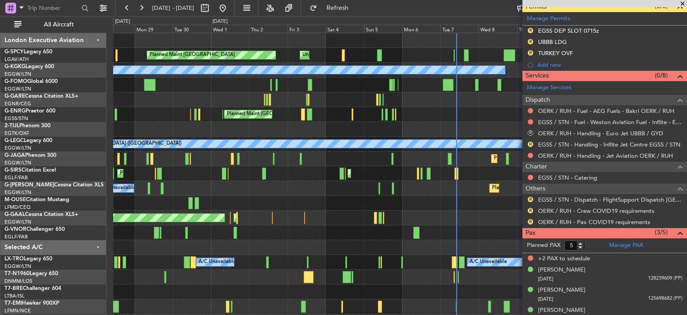
scroll to position [0, 0]
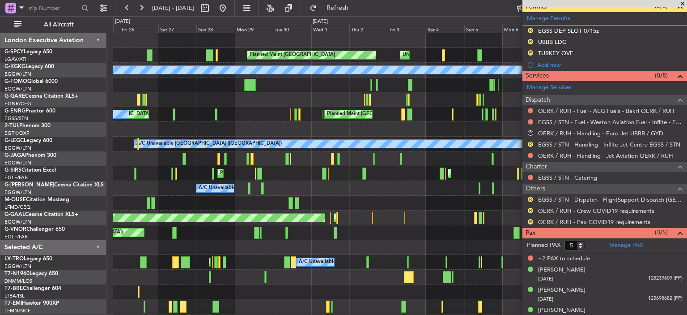
click at [592, 147] on body "[DATE] - [DATE] Refresh Quick Links All Aircraft Planned Maint [GEOGRAPHIC_DATA…" at bounding box center [343, 157] width 687 height 315
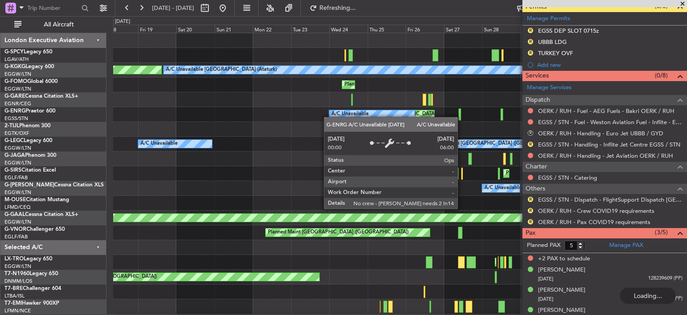
click at [402, 125] on div "Planned Maint [GEOGRAPHIC_DATA] Unplanned Maint [GEOGRAPHIC_DATA] A/C Unavailab…" at bounding box center [400, 225] width 574 height 384
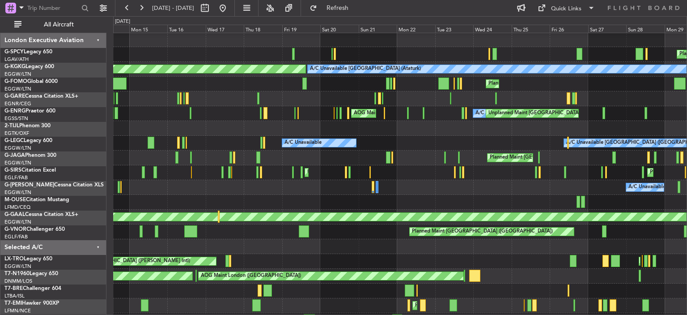
scroll to position [4, 0]
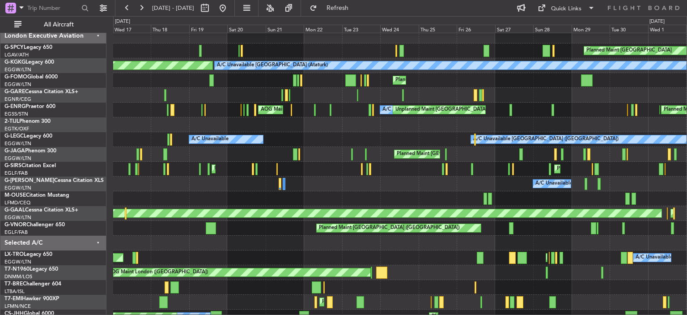
click at [5, 94] on div "Planned Maint [GEOGRAPHIC_DATA] Unplanned Maint [GEOGRAPHIC_DATA] A/C Unavailab…" at bounding box center [343, 165] width 687 height 299
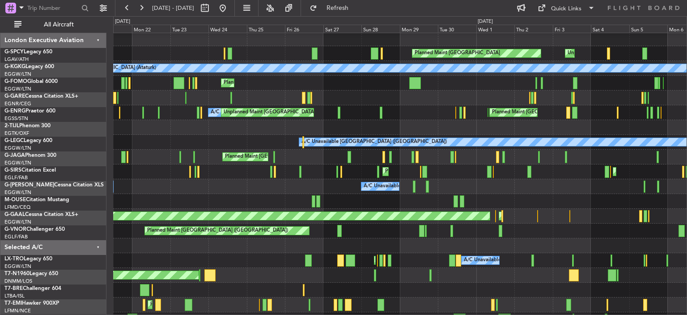
scroll to position [2, 0]
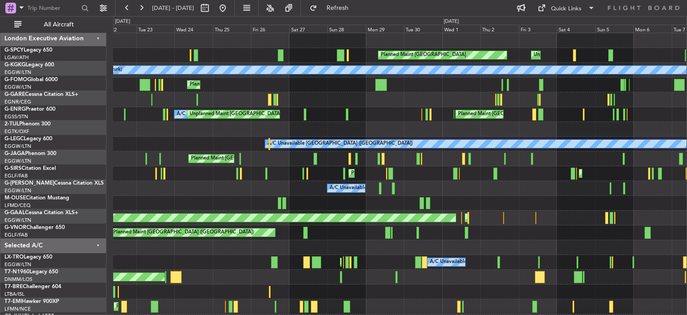
click at [297, 97] on div "Planned Maint [GEOGRAPHIC_DATA] Unplanned Maint [GEOGRAPHIC_DATA] A/C Unavailab…" at bounding box center [400, 225] width 574 height 384
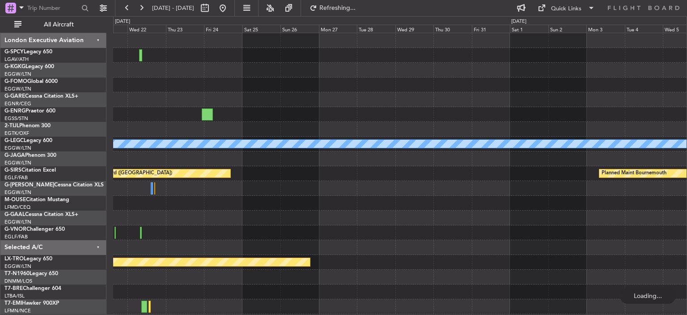
scroll to position [0, 0]
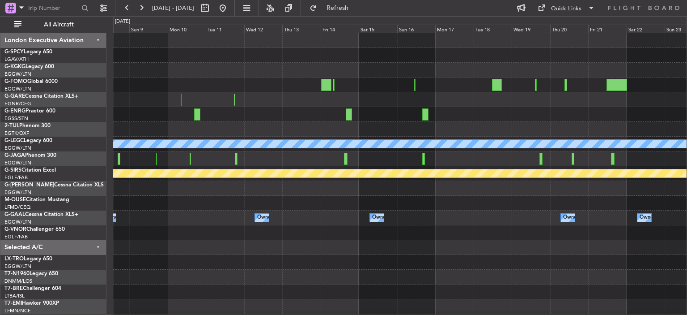
click at [154, 132] on div at bounding box center [400, 129] width 574 height 15
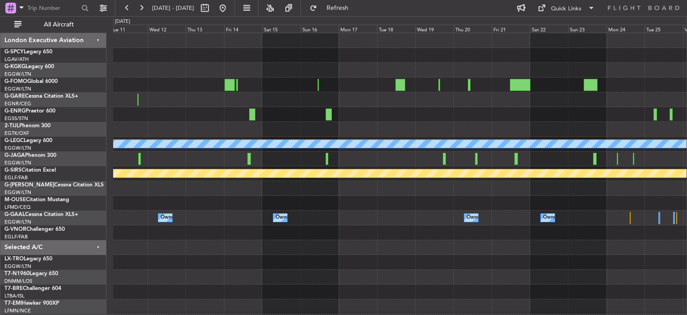
click at [308, 106] on div at bounding box center [400, 99] width 574 height 15
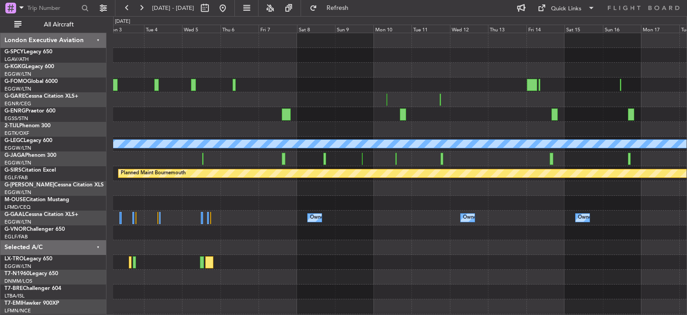
click at [590, 171] on div "A/C Unavailable [GEOGRAPHIC_DATA] ([GEOGRAPHIC_DATA]) Planned Maint [GEOGRAPHIC…" at bounding box center [400, 203] width 574 height 340
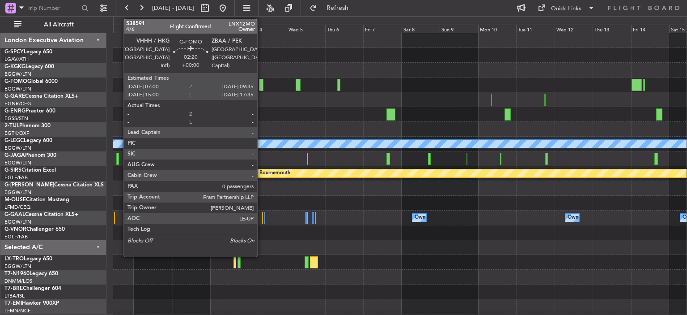
click at [261, 86] on div at bounding box center [261, 85] width 4 height 12
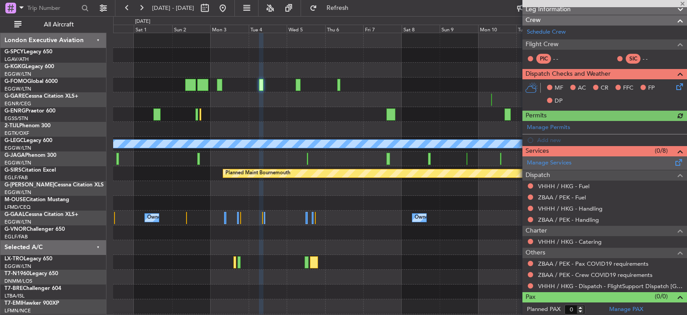
scroll to position [116, 0]
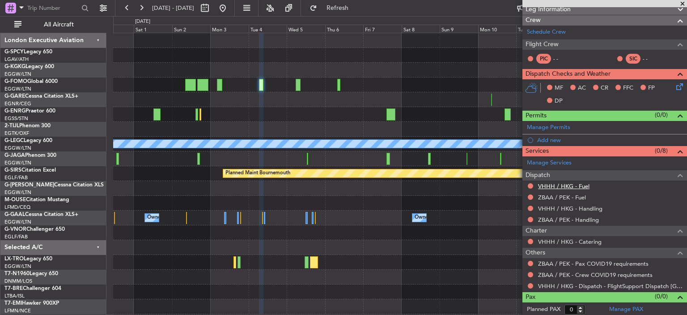
click at [572, 188] on mat-tooltip-component "VHHH / HKG - Fuel" at bounding box center [563, 200] width 59 height 24
click at [575, 187] on link "VHHH / HKG - Fuel" at bounding box center [563, 186] width 51 height 8
click at [563, 195] on link "ZBAA / PEK - Fuel" at bounding box center [562, 197] width 48 height 8
click at [589, 206] on link "VHHH / HKG - Handling" at bounding box center [570, 209] width 64 height 8
click at [574, 218] on link "ZBAA / PEK - Handling" at bounding box center [568, 220] width 61 height 8
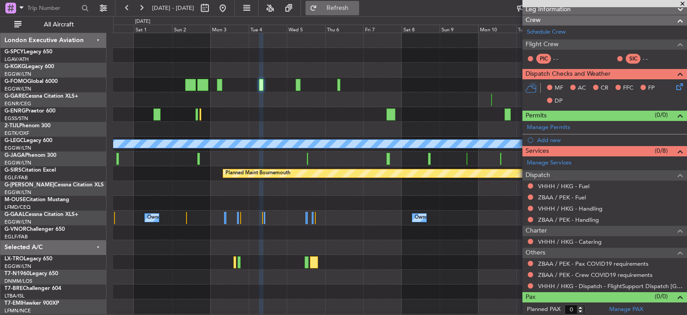
click at [357, 6] on span "Refresh" at bounding box center [338, 8] width 38 height 6
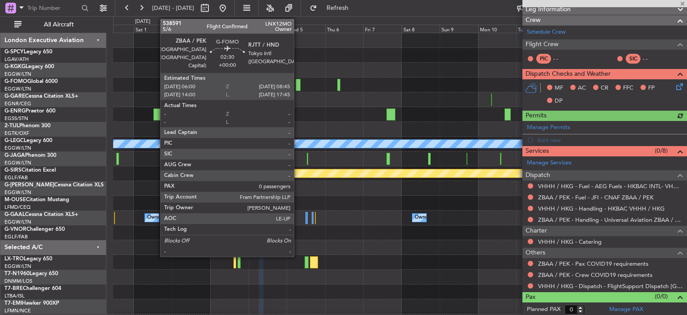
click at [298, 85] on div at bounding box center [298, 85] width 4 height 12
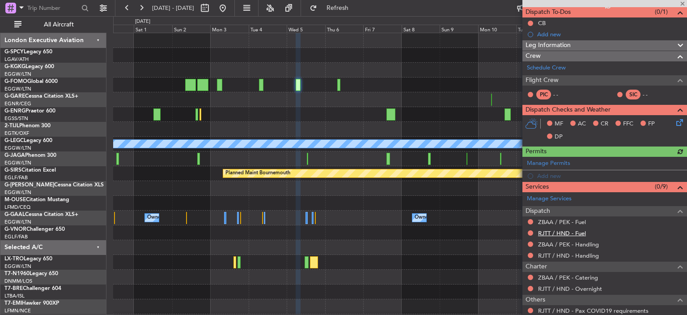
scroll to position [82, 0]
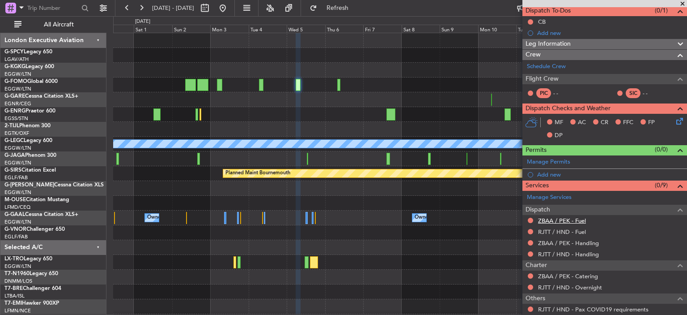
click at [577, 220] on link "ZBAA / PEK - Fuel" at bounding box center [562, 221] width 48 height 8
click at [573, 229] on link "RJTT / HND - Fuel" at bounding box center [562, 232] width 48 height 8
click at [573, 244] on link "ZBAA / PEK - Handling" at bounding box center [568, 243] width 61 height 8
click at [590, 253] on link "RJTT / HND - Handling" at bounding box center [568, 254] width 61 height 8
click at [357, 5] on span "Refresh" at bounding box center [338, 8] width 38 height 6
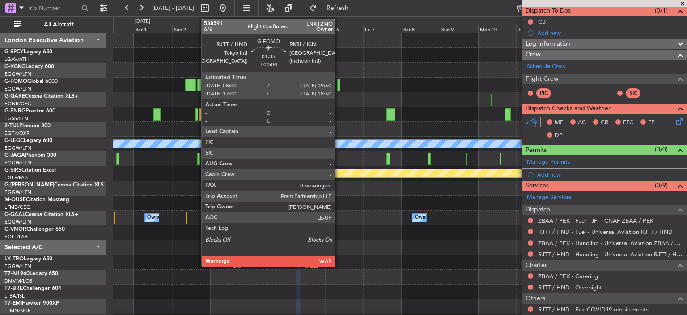
click at [339, 86] on div at bounding box center [338, 85] width 3 height 12
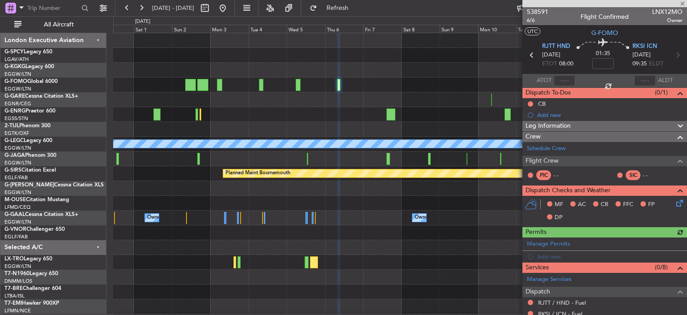
scroll to position [116, 0]
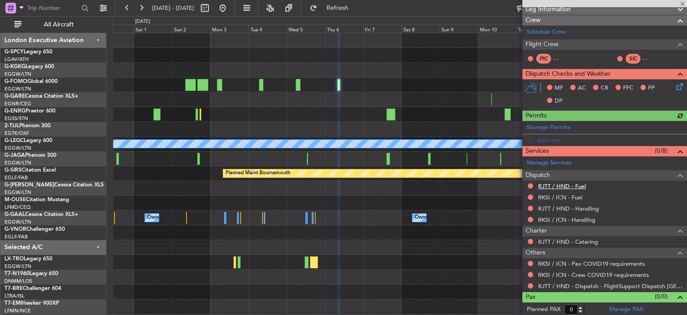
click at [569, 185] on link "RJTT / HND - Fuel" at bounding box center [562, 186] width 48 height 8
click at [565, 195] on link "RKSI / ICN - Fuel" at bounding box center [560, 197] width 44 height 8
click at [588, 209] on link "RJTT / HND - Handling" at bounding box center [568, 209] width 61 height 8
click at [580, 216] on link "RKSI / ICN - Handling" at bounding box center [566, 220] width 57 height 8
click at [357, 7] on span "Refresh" at bounding box center [338, 8] width 38 height 6
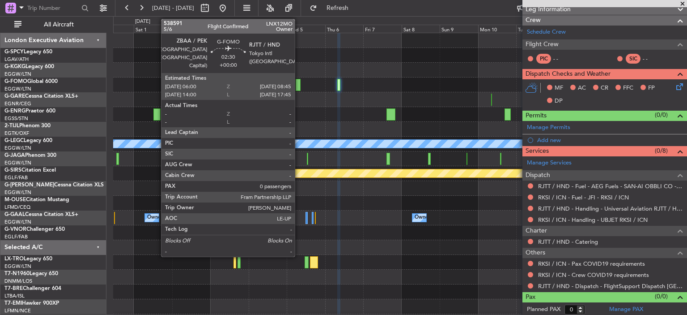
click at [299, 85] on div at bounding box center [298, 85] width 4 height 12
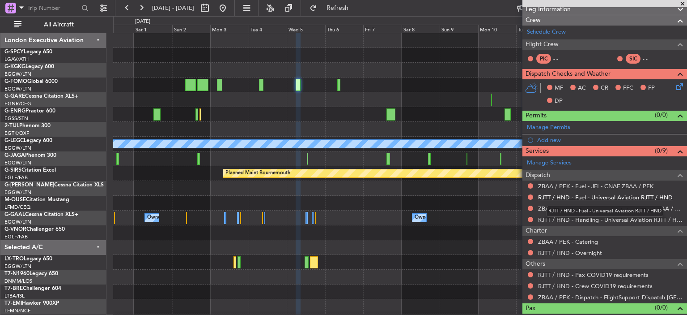
click at [642, 195] on link "RJTT / HND - Fuel - Universal Aviation RJTT / HND" at bounding box center [605, 197] width 135 height 8
click at [357, 8] on span "Refresh" at bounding box center [338, 8] width 38 height 6
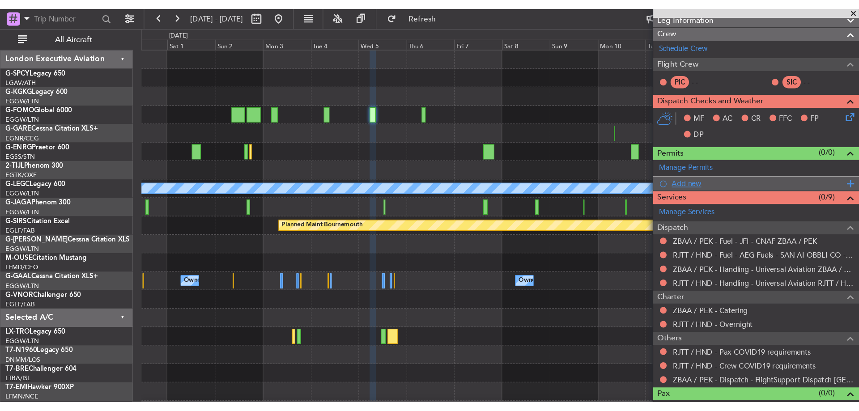
scroll to position [0, 0]
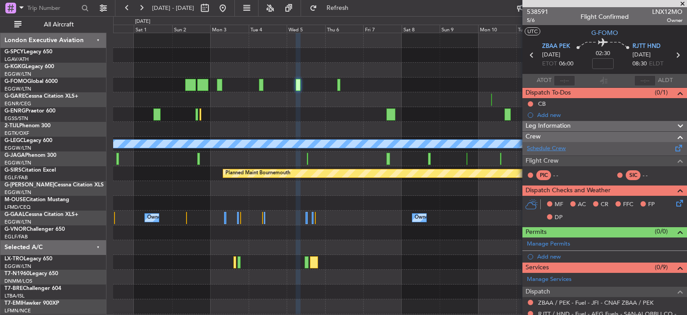
click at [542, 148] on link "Schedule Crew" at bounding box center [546, 148] width 39 height 9
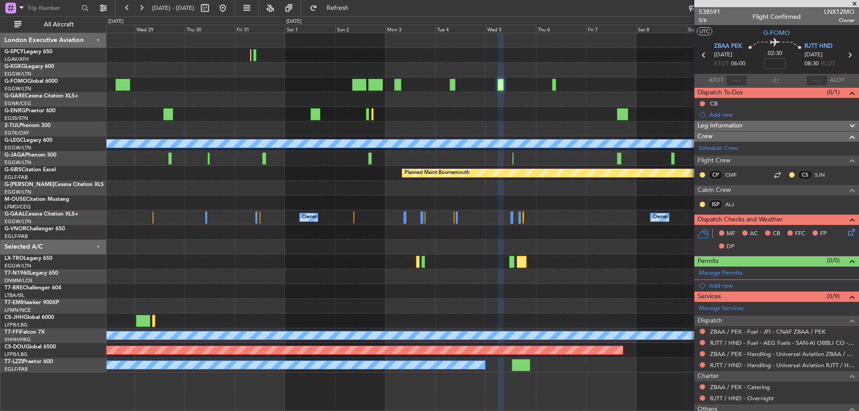
click at [395, 122] on div "A/C Unavailable [GEOGRAPHIC_DATA] ([GEOGRAPHIC_DATA]) Planned Maint [GEOGRAPHIC…" at bounding box center [483, 203] width 752 height 340
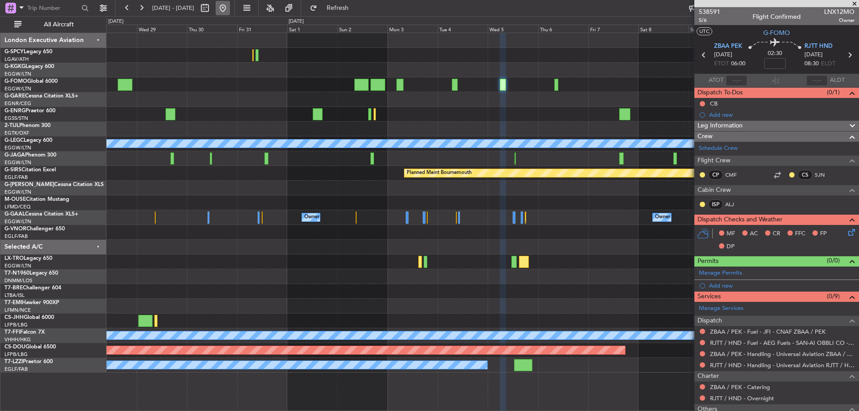
click at [230, 9] on button at bounding box center [223, 8] width 14 height 14
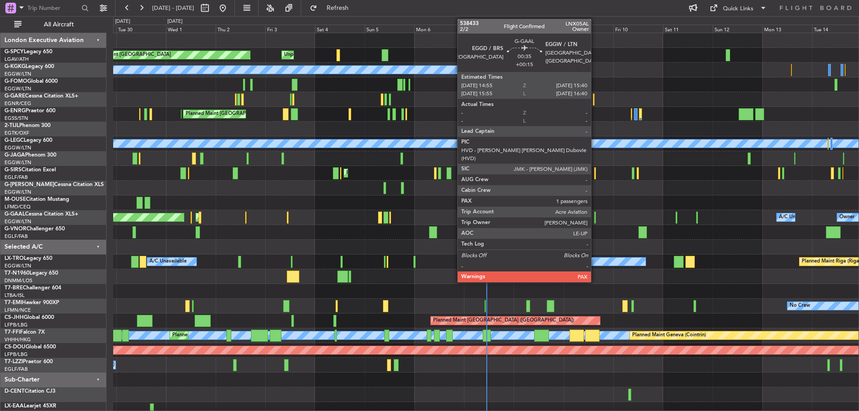
click at [595, 220] on div at bounding box center [595, 218] width 2 height 12
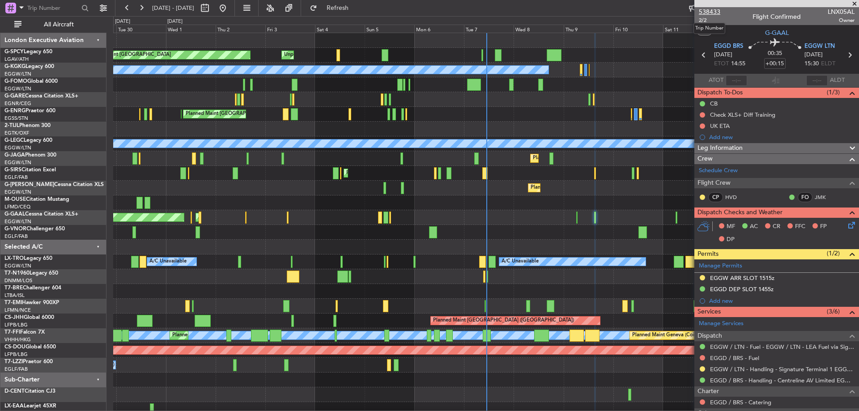
click at [687, 16] on span "538433" at bounding box center [709, 11] width 21 height 9
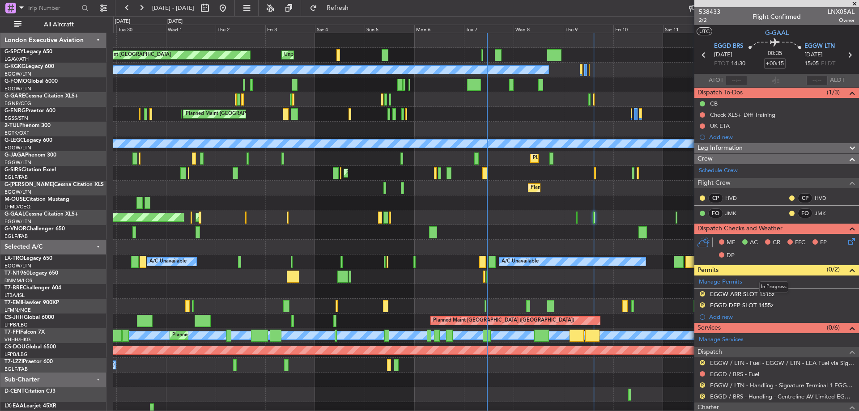
scroll to position [114, 0]
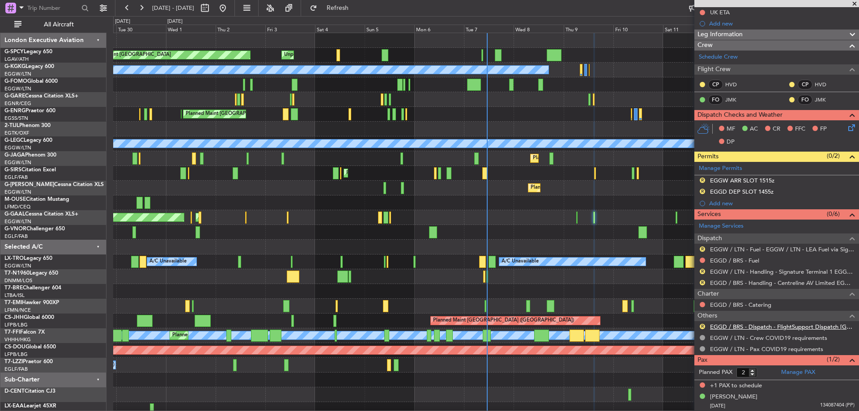
click at [687, 314] on link "EGGD / BRS - Dispatch - FlightSupport Dispatch [GEOGRAPHIC_DATA]" at bounding box center [782, 327] width 145 height 8
click at [687, 260] on link "EGGD / BRS - Fuel" at bounding box center [734, 261] width 49 height 8
click at [359, 12] on button "Refresh" at bounding box center [333, 8] width 54 height 14
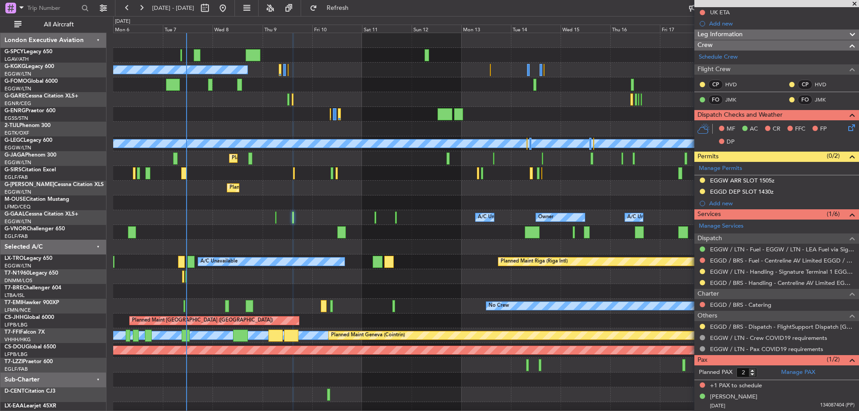
click at [320, 190] on div "Planned Maint [GEOGRAPHIC_DATA] ([GEOGRAPHIC_DATA])" at bounding box center [486, 188] width 746 height 15
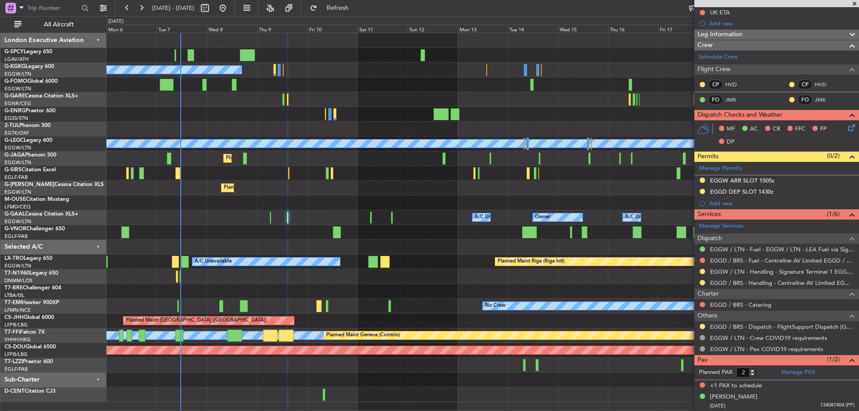
click at [687, 3] on span at bounding box center [854, 4] width 9 height 8
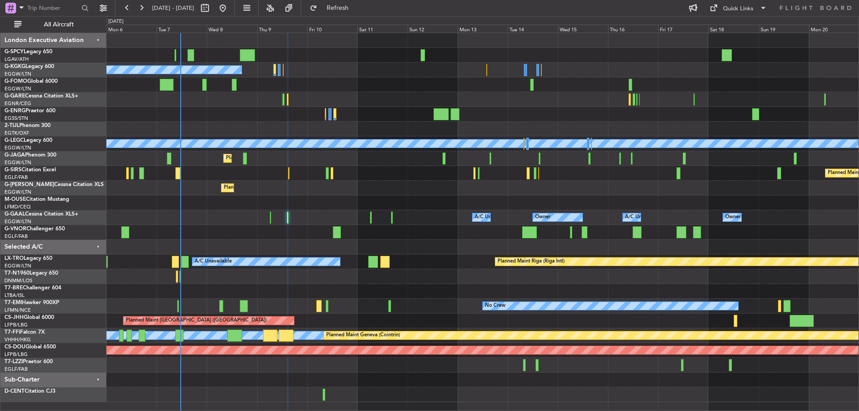
type input "0"
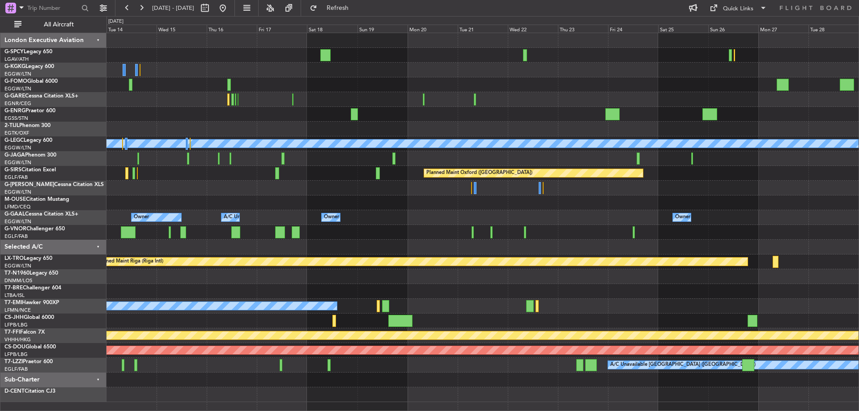
click at [228, 152] on div "A/C Unavailable [GEOGRAPHIC_DATA] ([GEOGRAPHIC_DATA]) Planned Maint [GEOGRAPHIC…" at bounding box center [483, 217] width 752 height 369
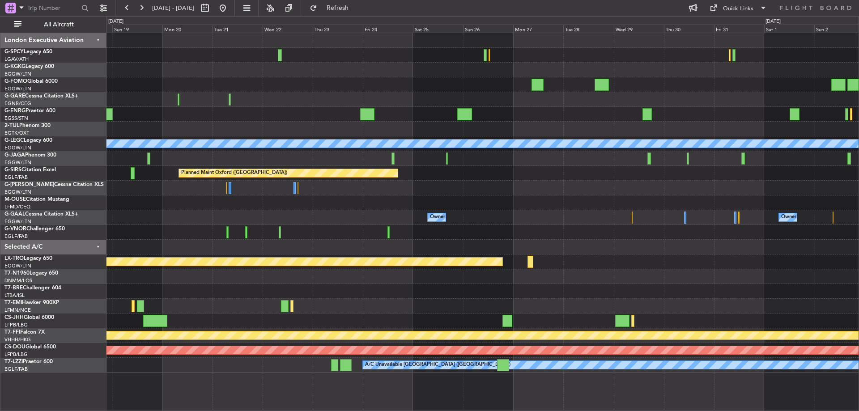
click at [344, 138] on div "A/C Unavailable London (Luton) Planned Maint Oxford (Kidlington) Planned Maint …" at bounding box center [483, 203] width 752 height 340
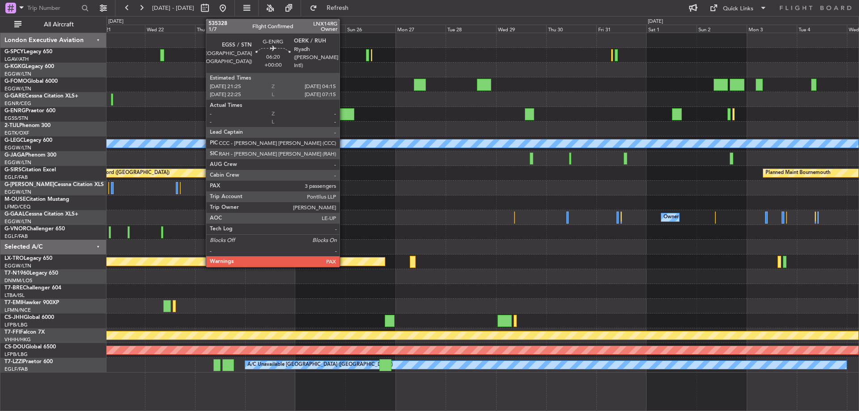
click at [344, 113] on div at bounding box center [347, 114] width 14 height 12
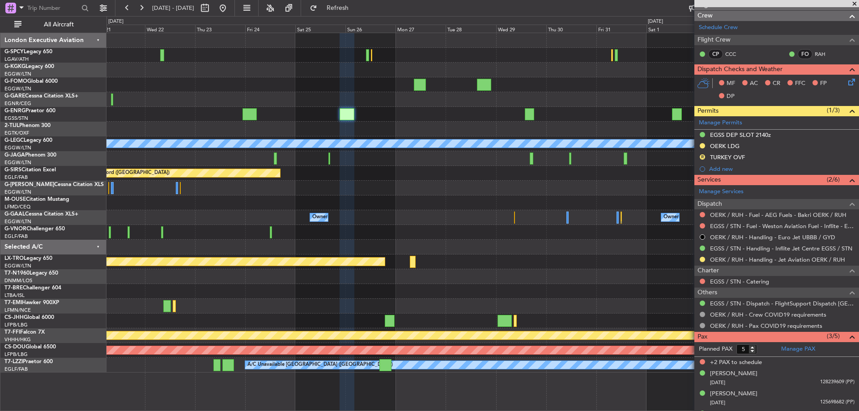
scroll to position [138, 0]
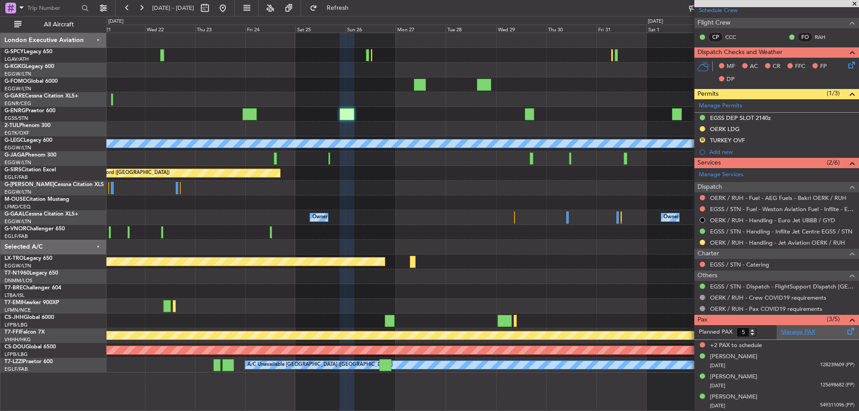
click at [798, 333] on link "Manage PAX" at bounding box center [798, 332] width 34 height 9
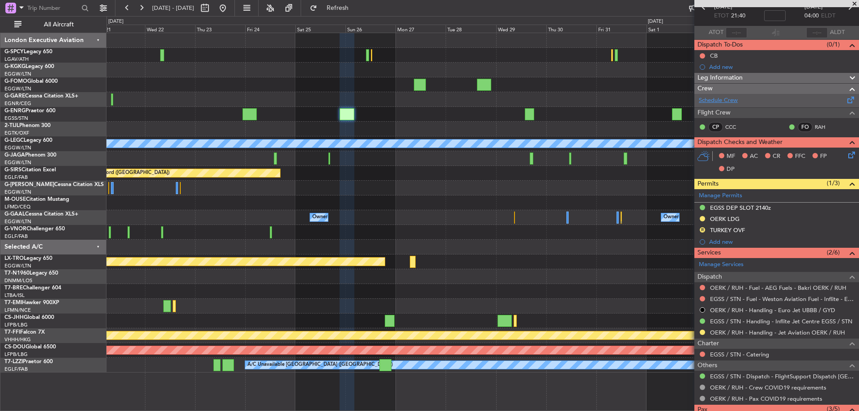
scroll to position [0, 0]
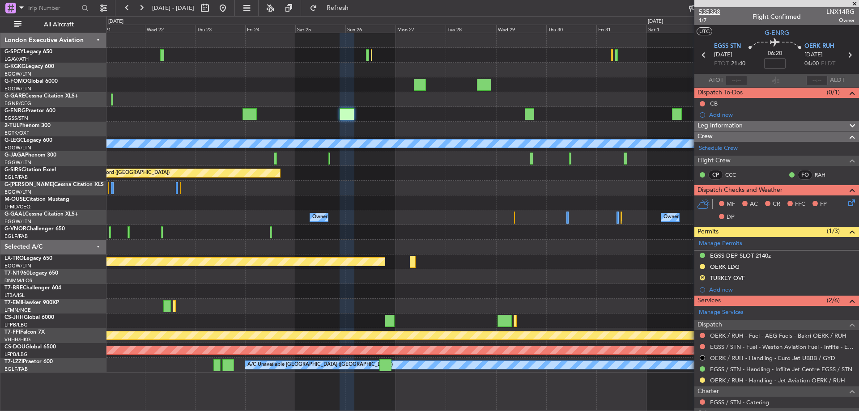
click at [713, 10] on span "535328" at bounding box center [709, 11] width 21 height 9
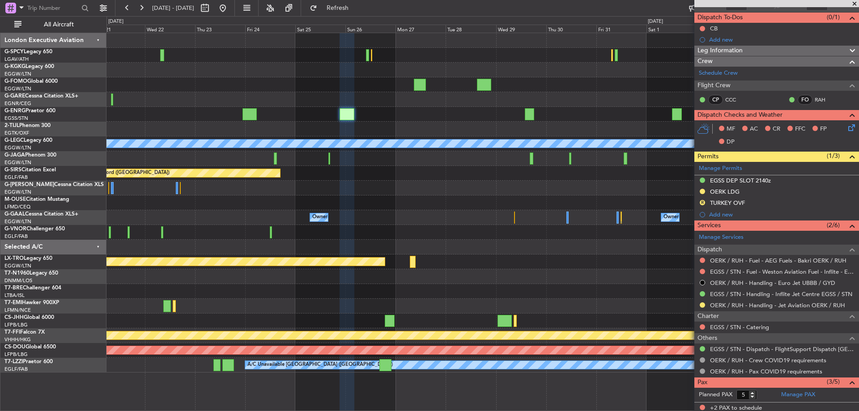
scroll to position [138, 0]
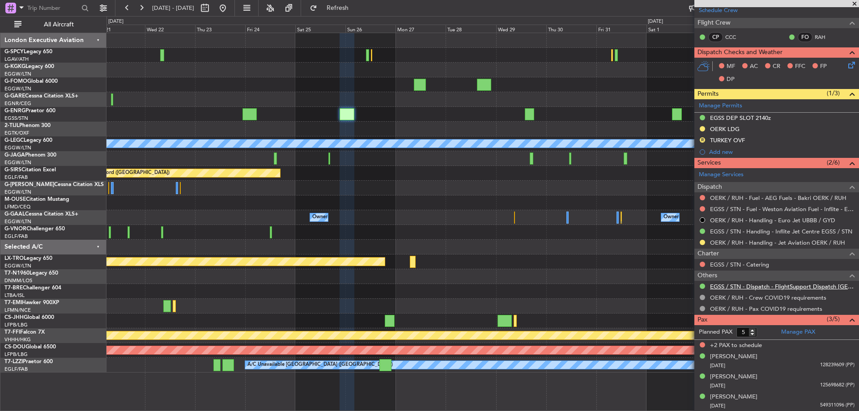
click at [776, 287] on link "EGSS / STN - Dispatch - FlightSupport Dispatch [GEOGRAPHIC_DATA]" at bounding box center [782, 287] width 145 height 8
click at [343, 4] on button "Refresh" at bounding box center [333, 8] width 54 height 14
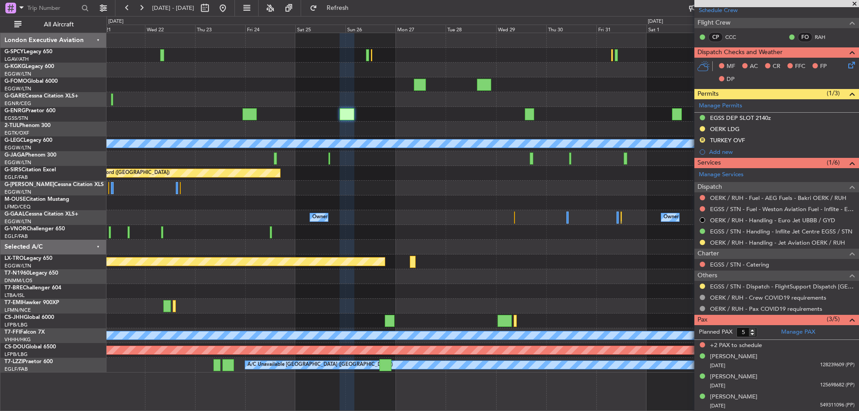
scroll to position [0, 0]
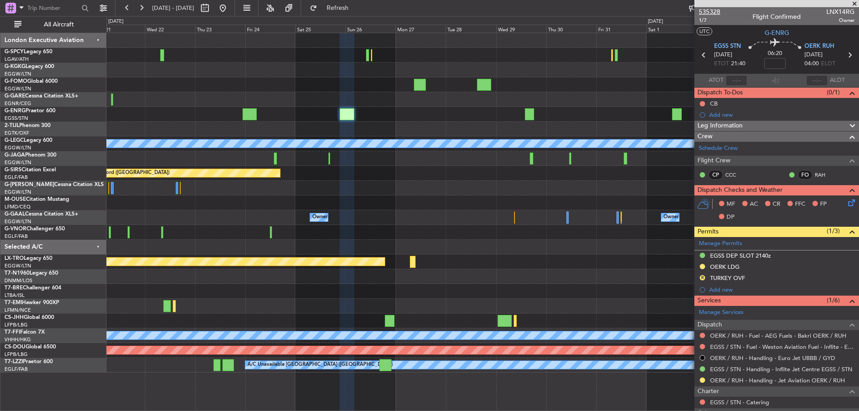
click at [703, 11] on span "535328" at bounding box center [709, 11] width 21 height 9
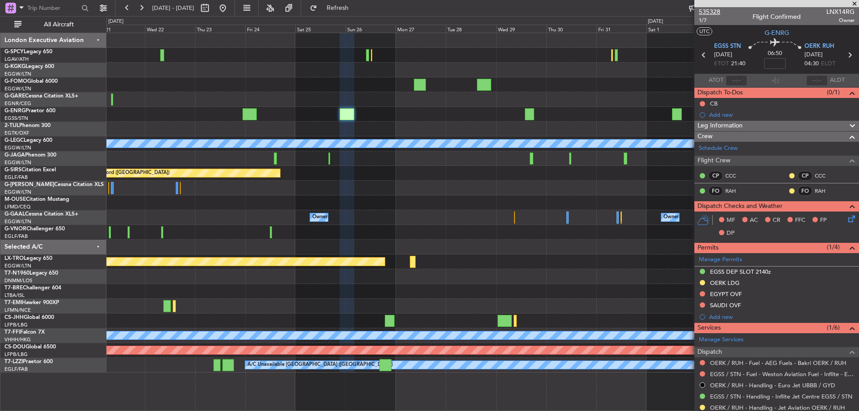
type input "+00:45"
